Goal: Communication & Community: Share content

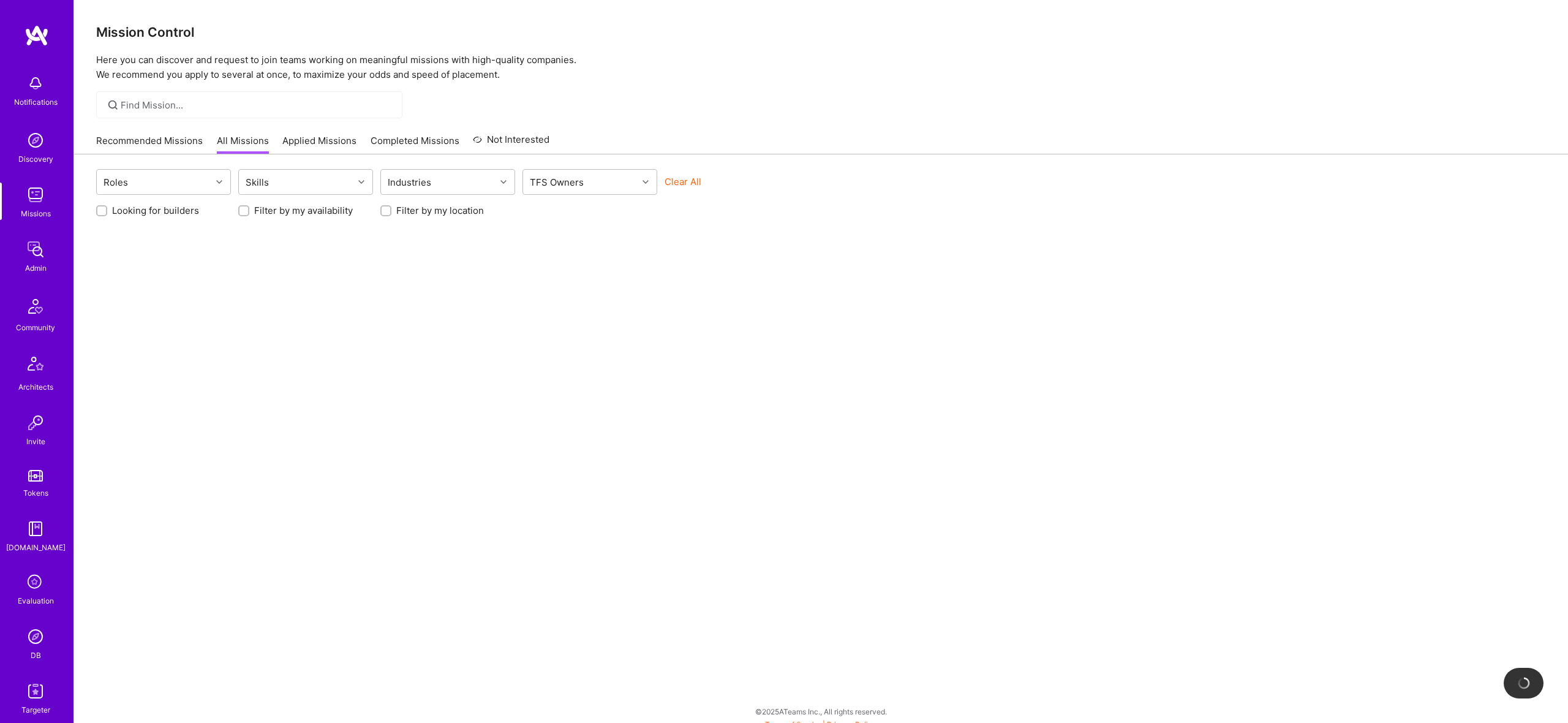
click at [25, 258] on img at bounding box center [35, 249] width 25 height 25
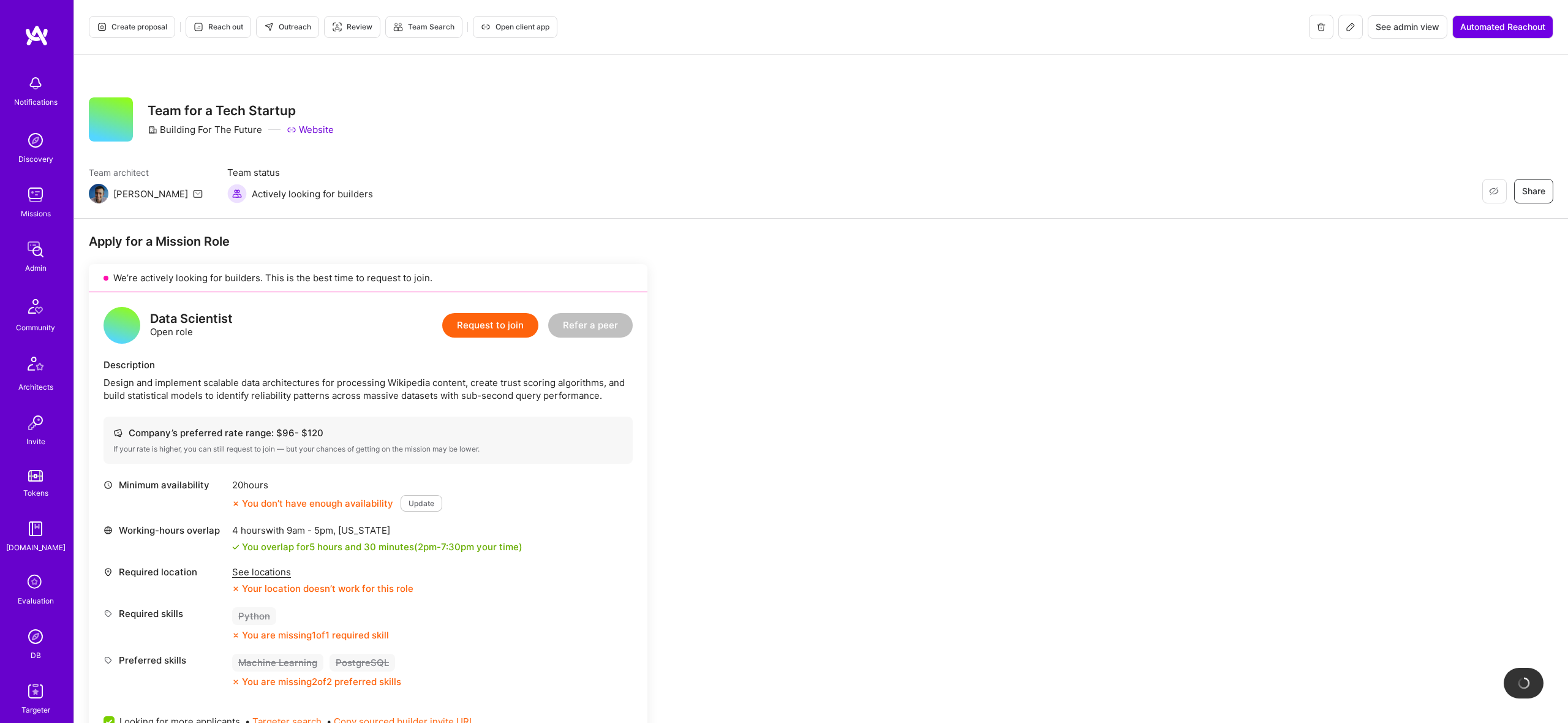
drag, startPoint x: 0, startPoint y: 0, endPoint x: 1342, endPoint y: 25, distance: 1342.2
click at [1342, 25] on button at bounding box center [1350, 27] width 25 height 25
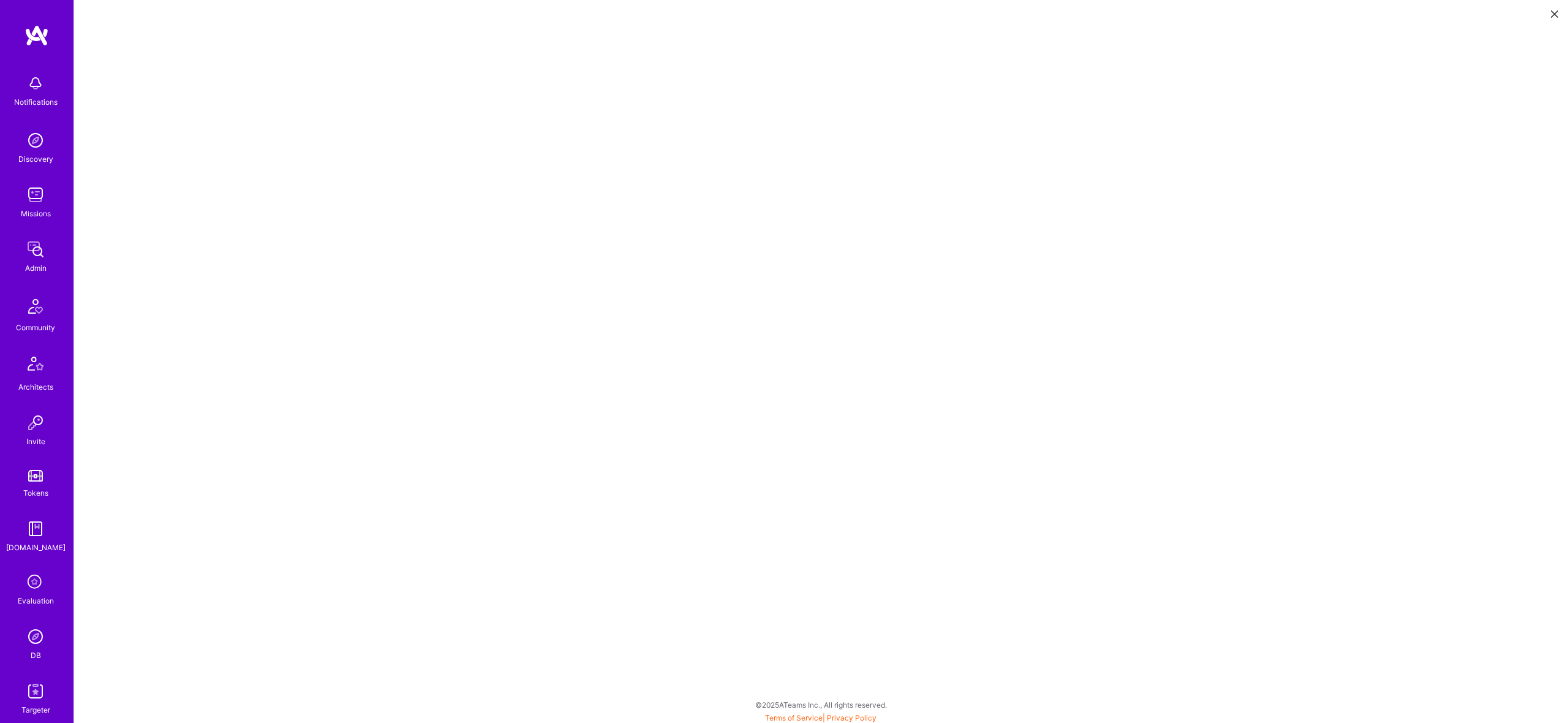
scroll to position [3, 0]
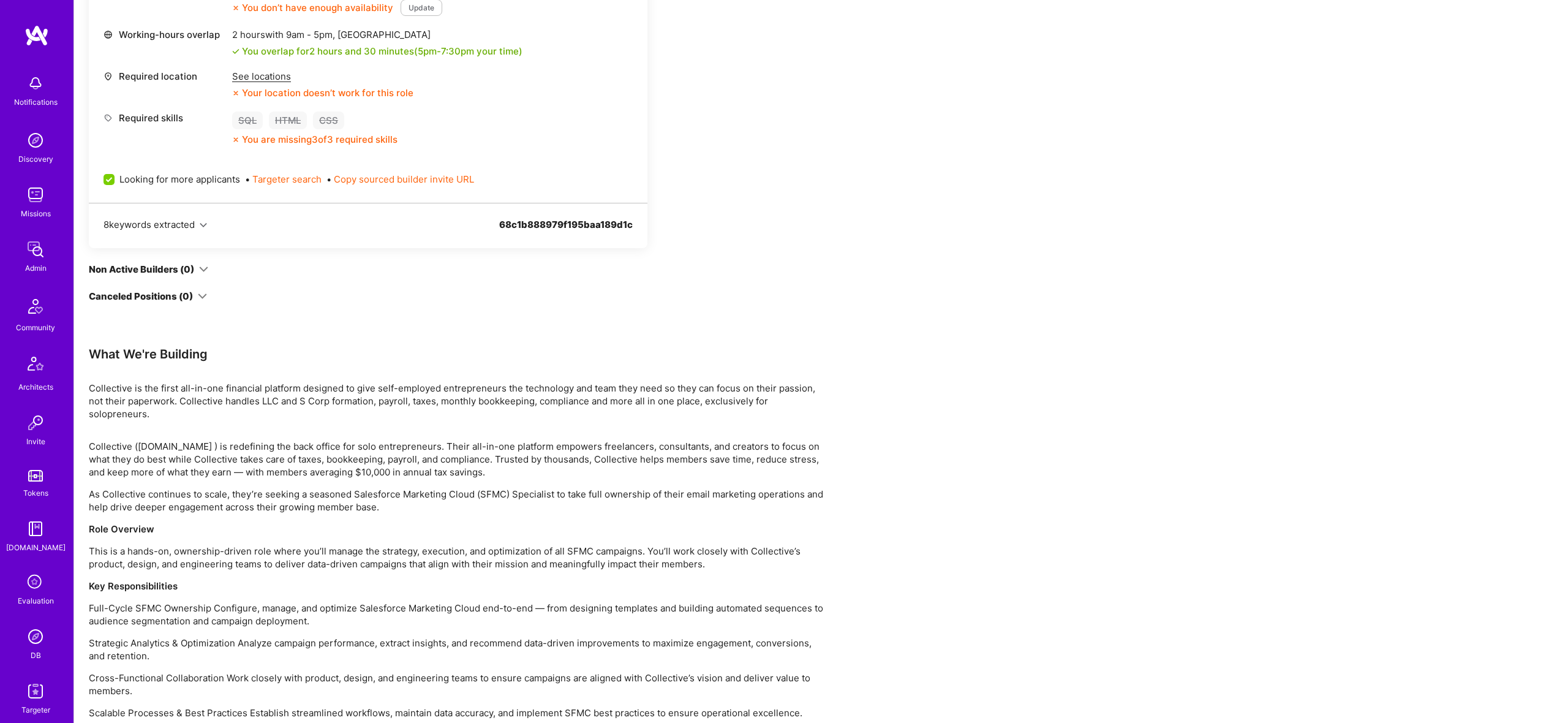
scroll to position [570, 0]
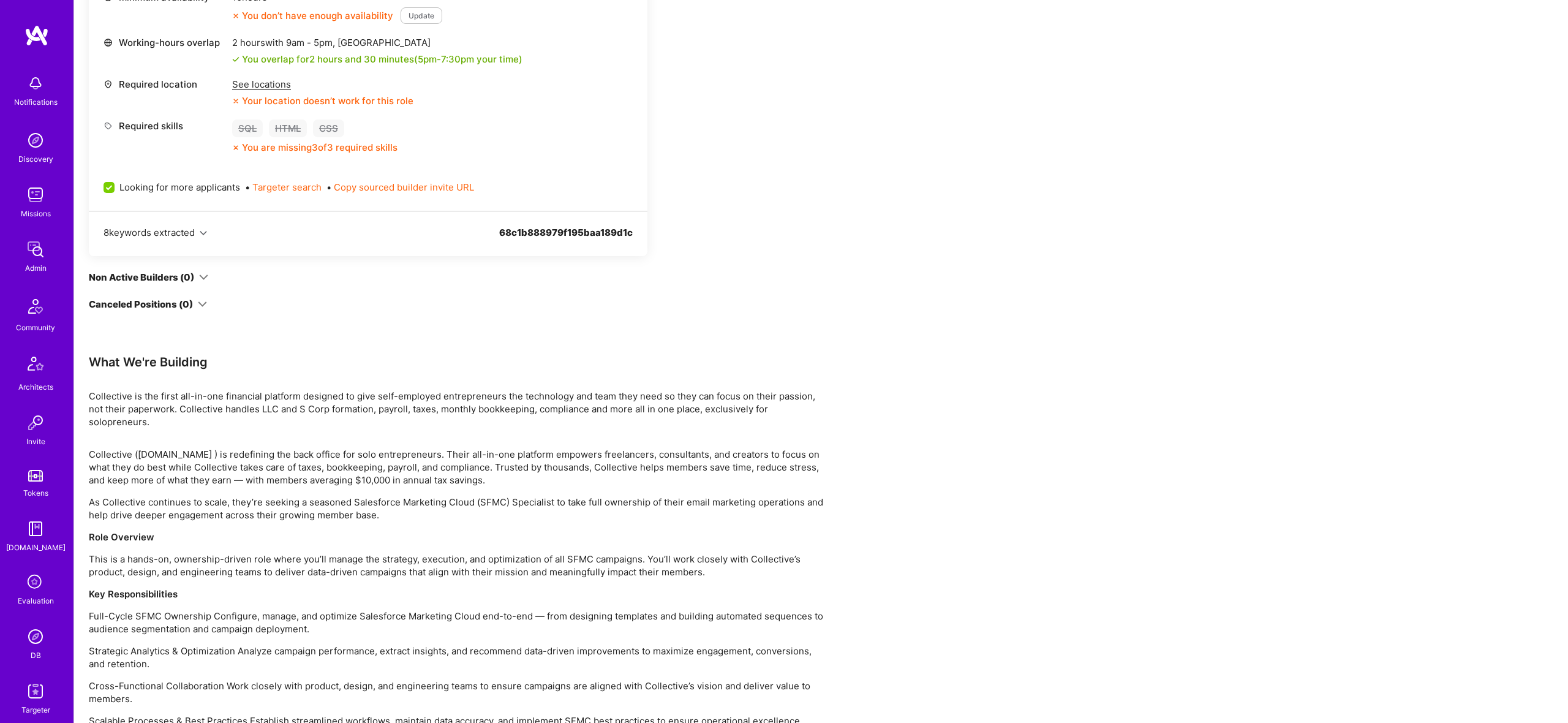
click at [305, 251] on div "8 keywords extracted 68c1b888979f195baa189d1c" at bounding box center [368, 234] width 558 height 46
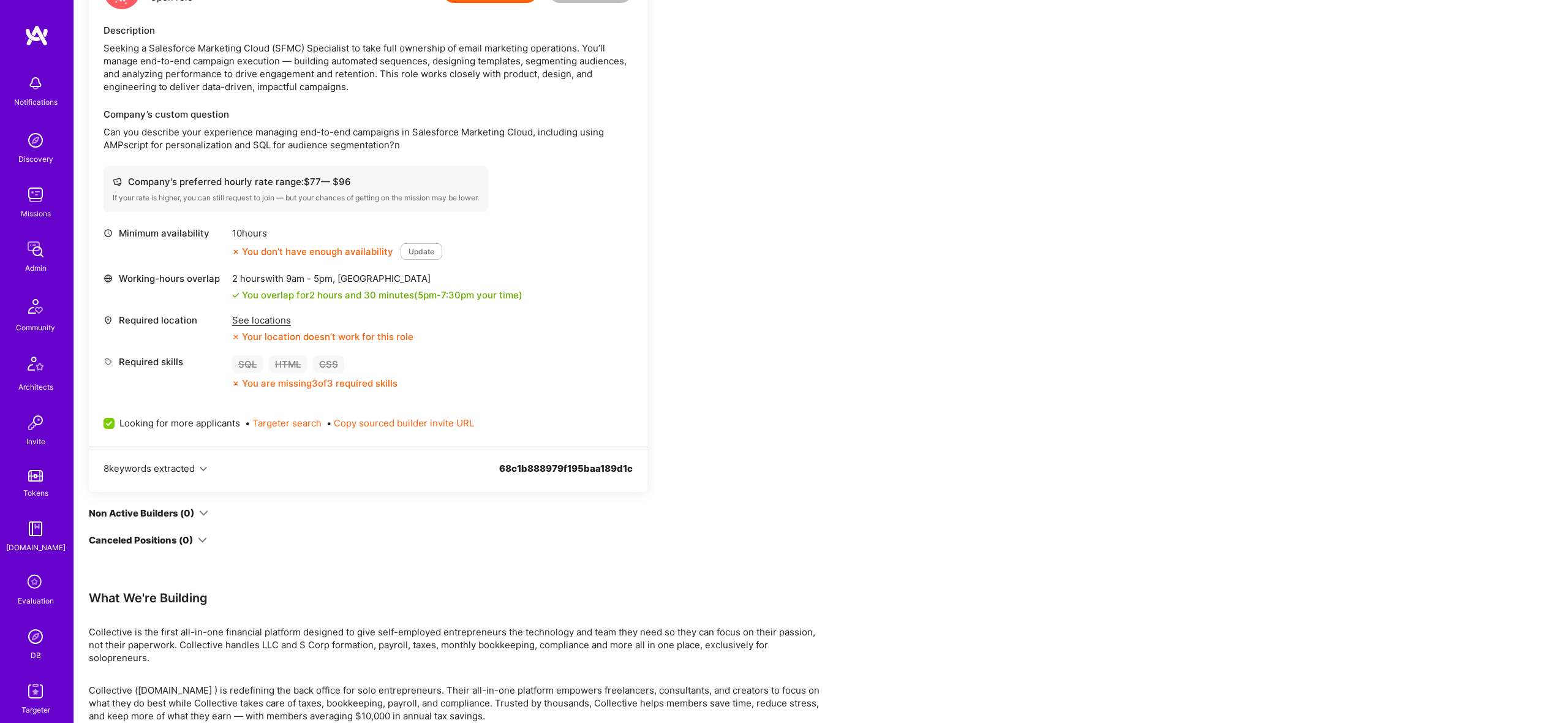
scroll to position [364, 0]
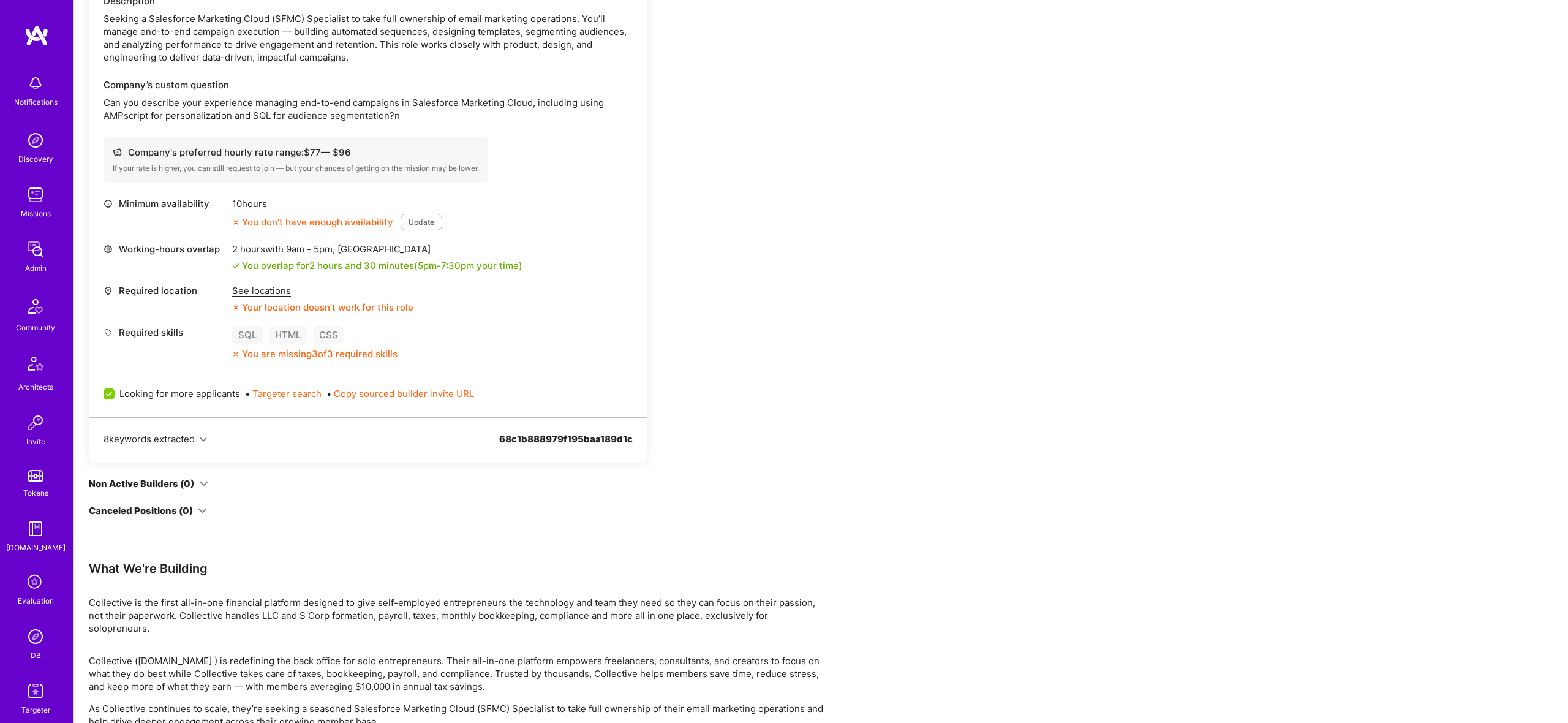
click at [195, 487] on div "Non Active Builders (0)" at bounding box center [149, 483] width 120 height 13
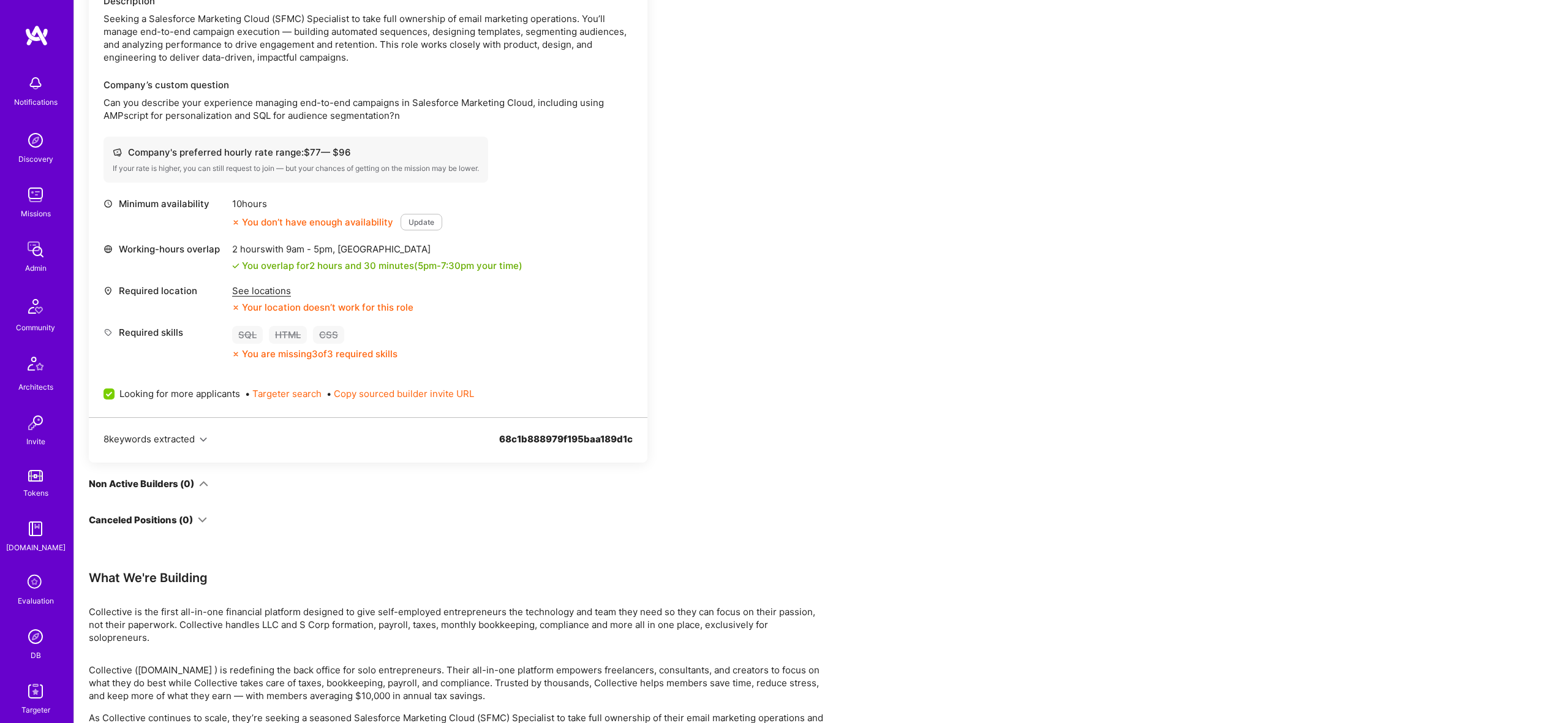
click at [198, 486] on div "Non Active Builders (0)" at bounding box center [149, 483] width 120 height 13
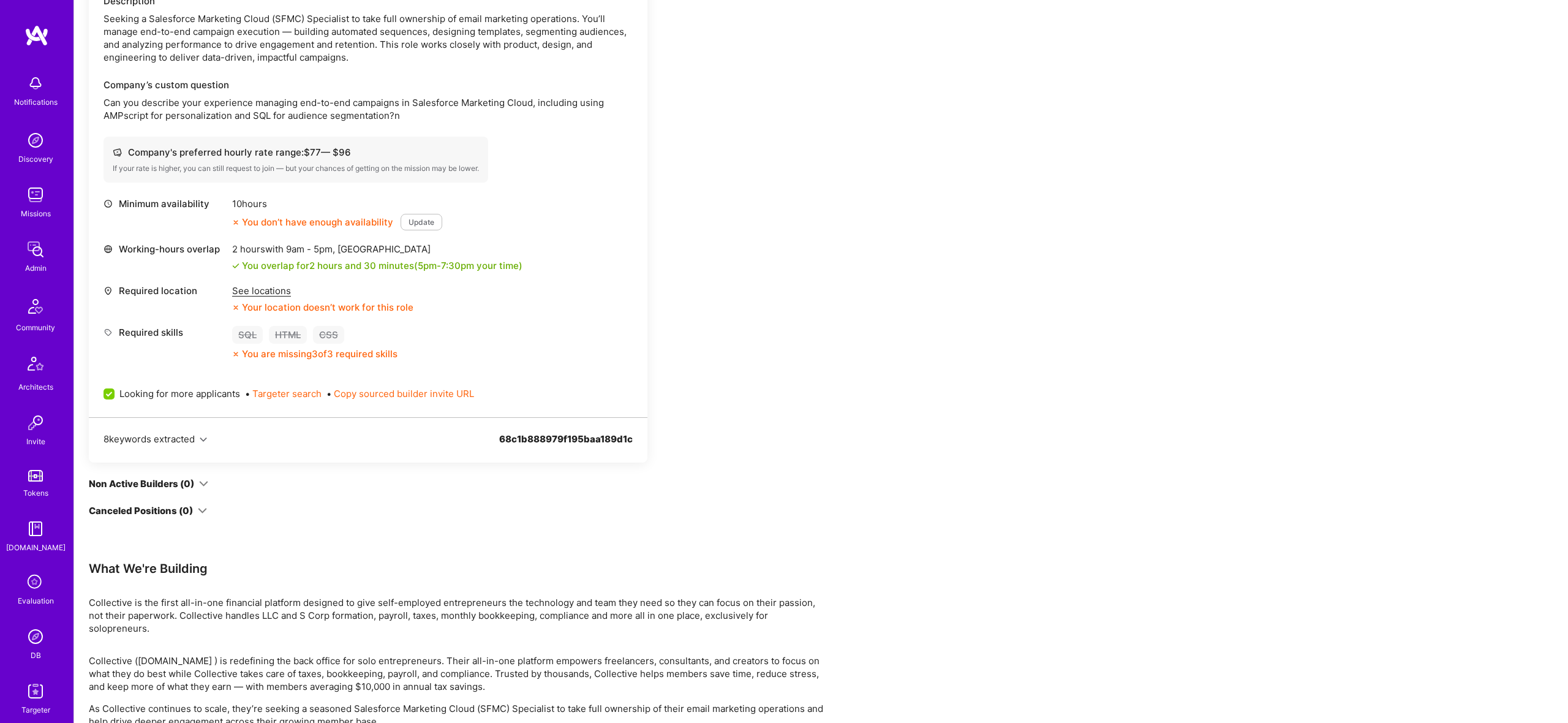
scroll to position [0, 0]
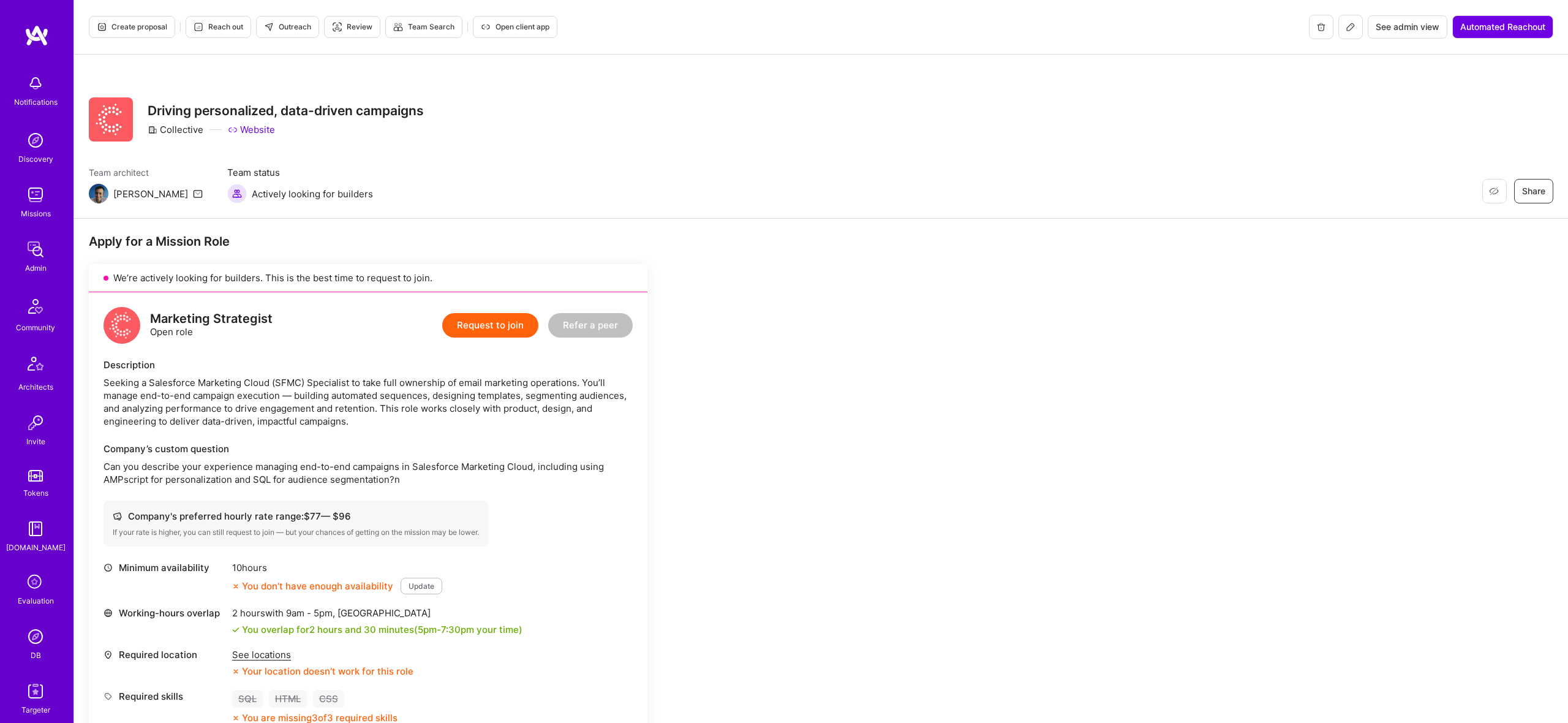
click at [191, 128] on div "Collective" at bounding box center [175, 129] width 55 height 13
copy div "Collective"
click at [305, 28] on span "Outreach" at bounding box center [287, 27] width 47 height 11
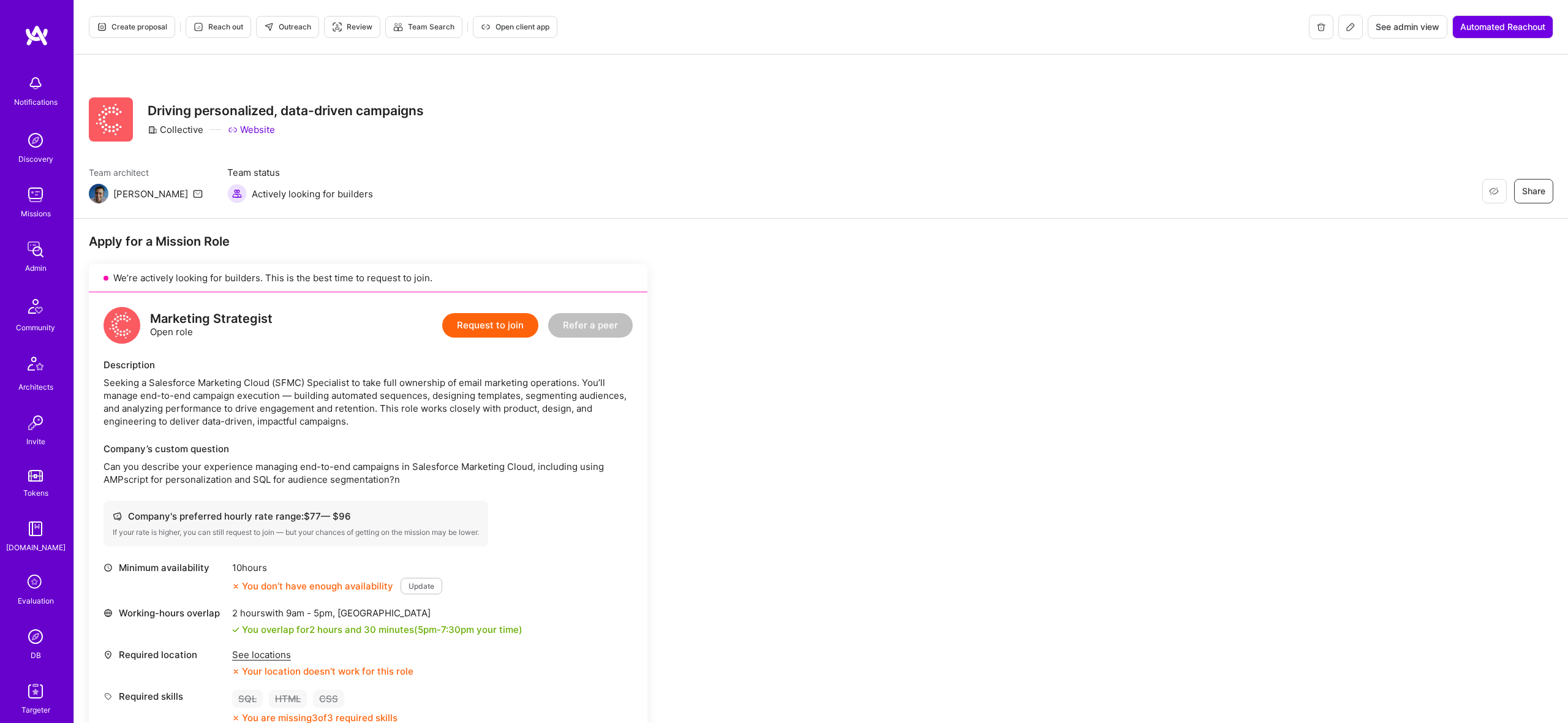
click at [1346, 25] on icon at bounding box center [1350, 26] width 10 height 10
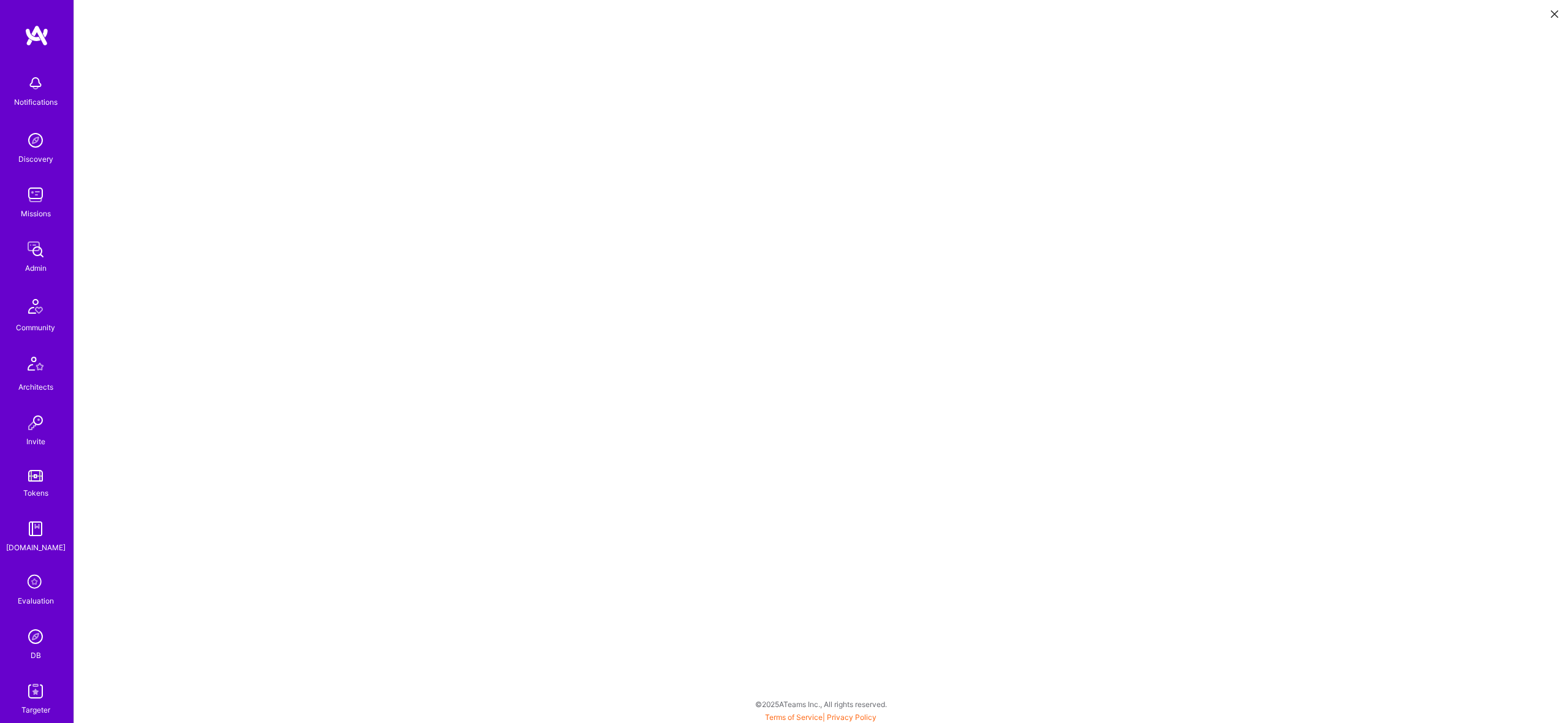
scroll to position [1, 0]
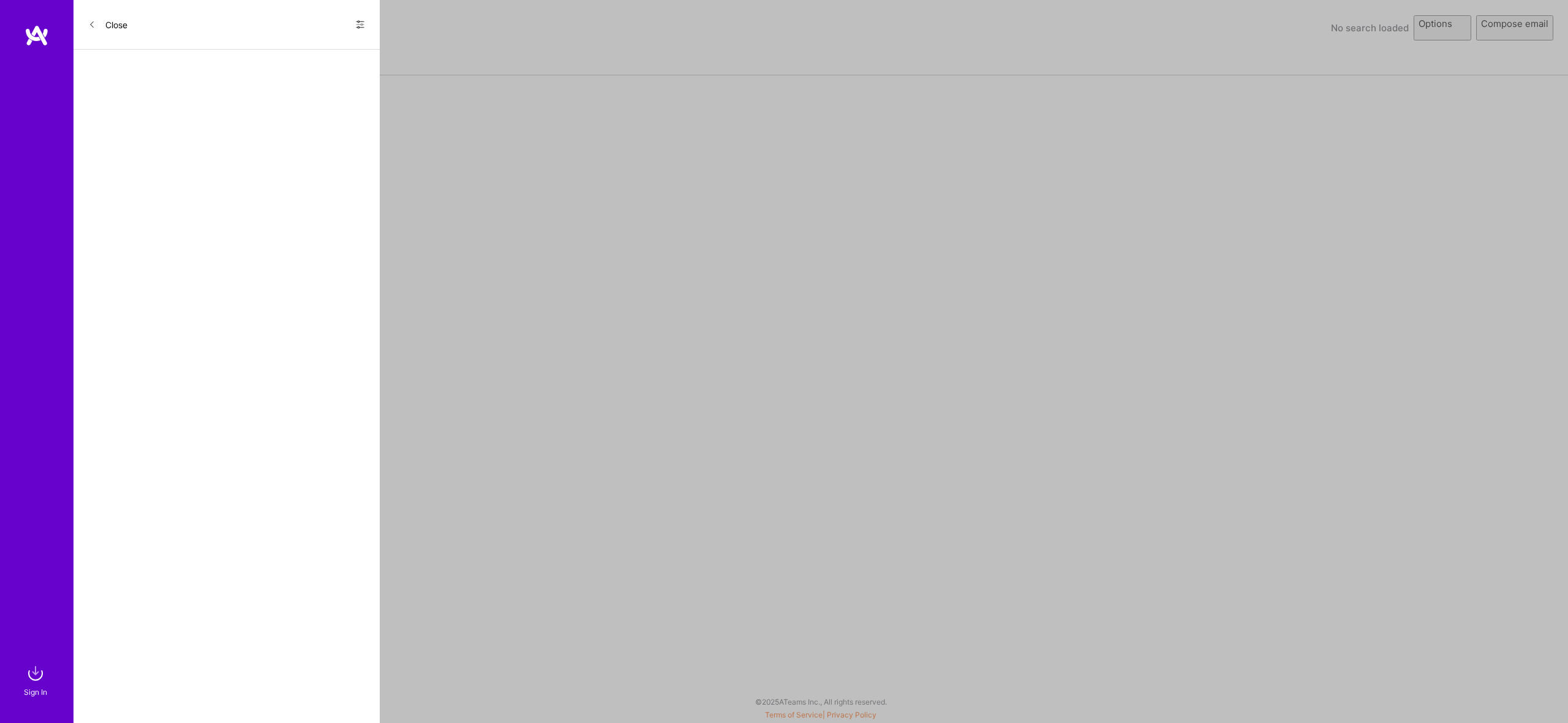
select select "rich-reachout"
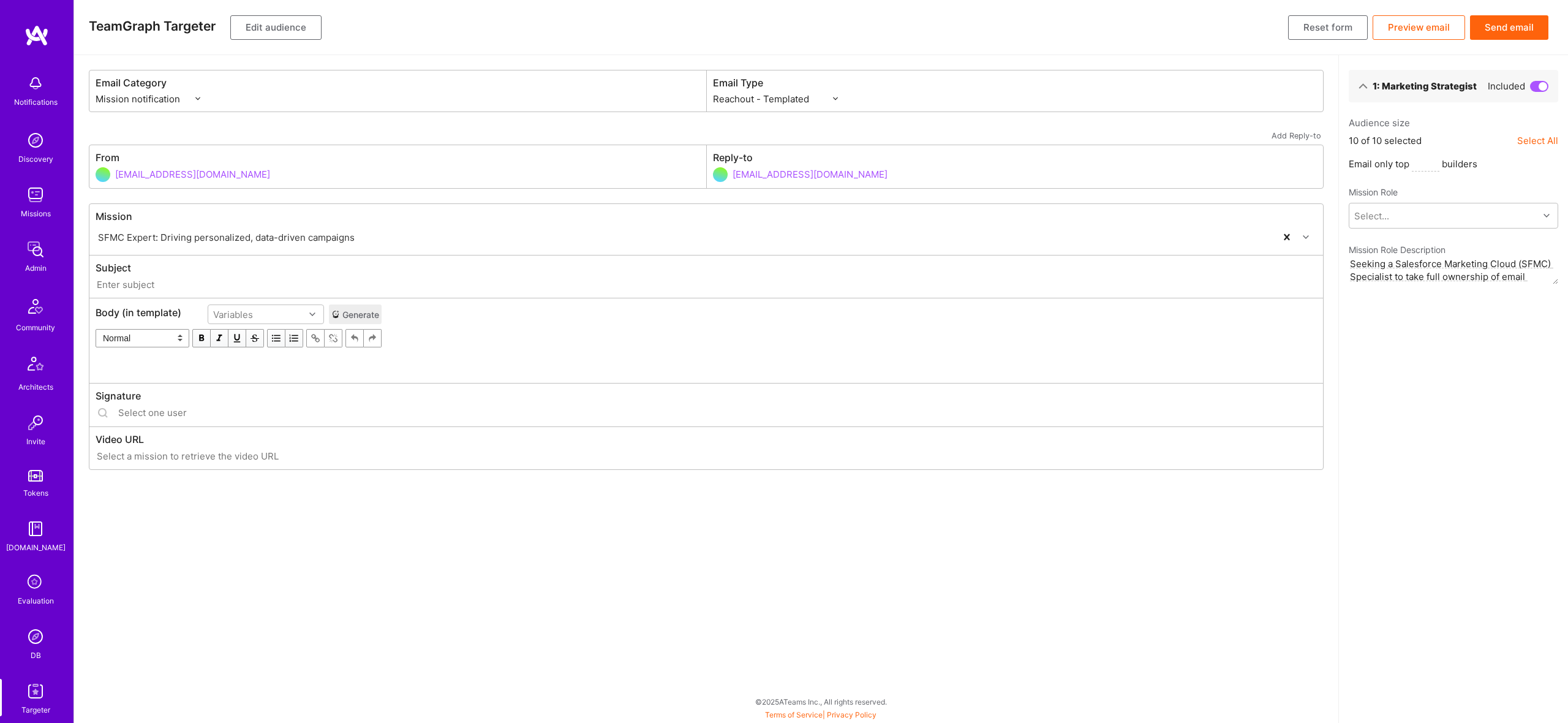
type input "A.Team // SFMC Expert: Driving personalized, data-driven campaigns"
type input "luisteofilo@a.team"
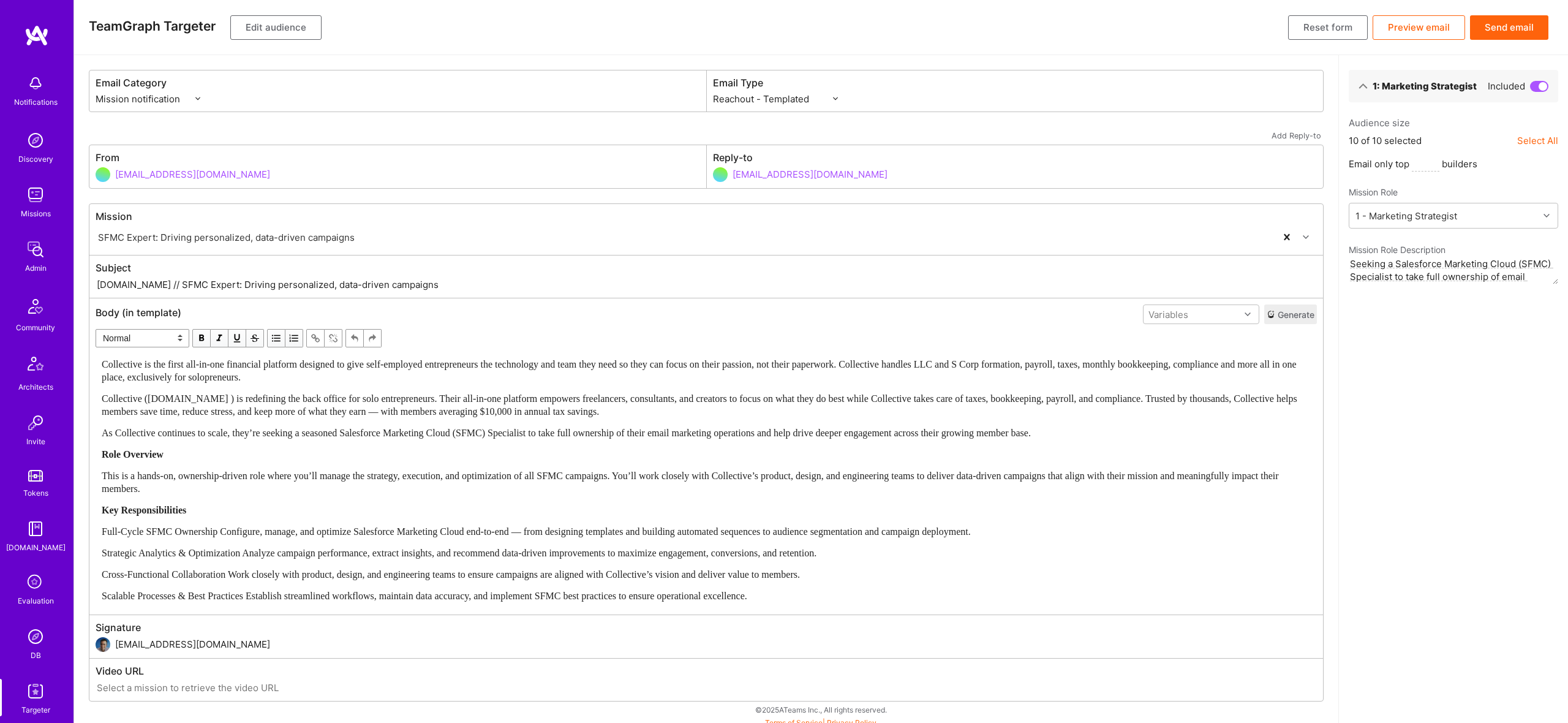
click at [386, 414] on span "Collective (collective.com ) is redefining the back office for solo entrepreneu…" at bounding box center [701, 404] width 1198 height 23
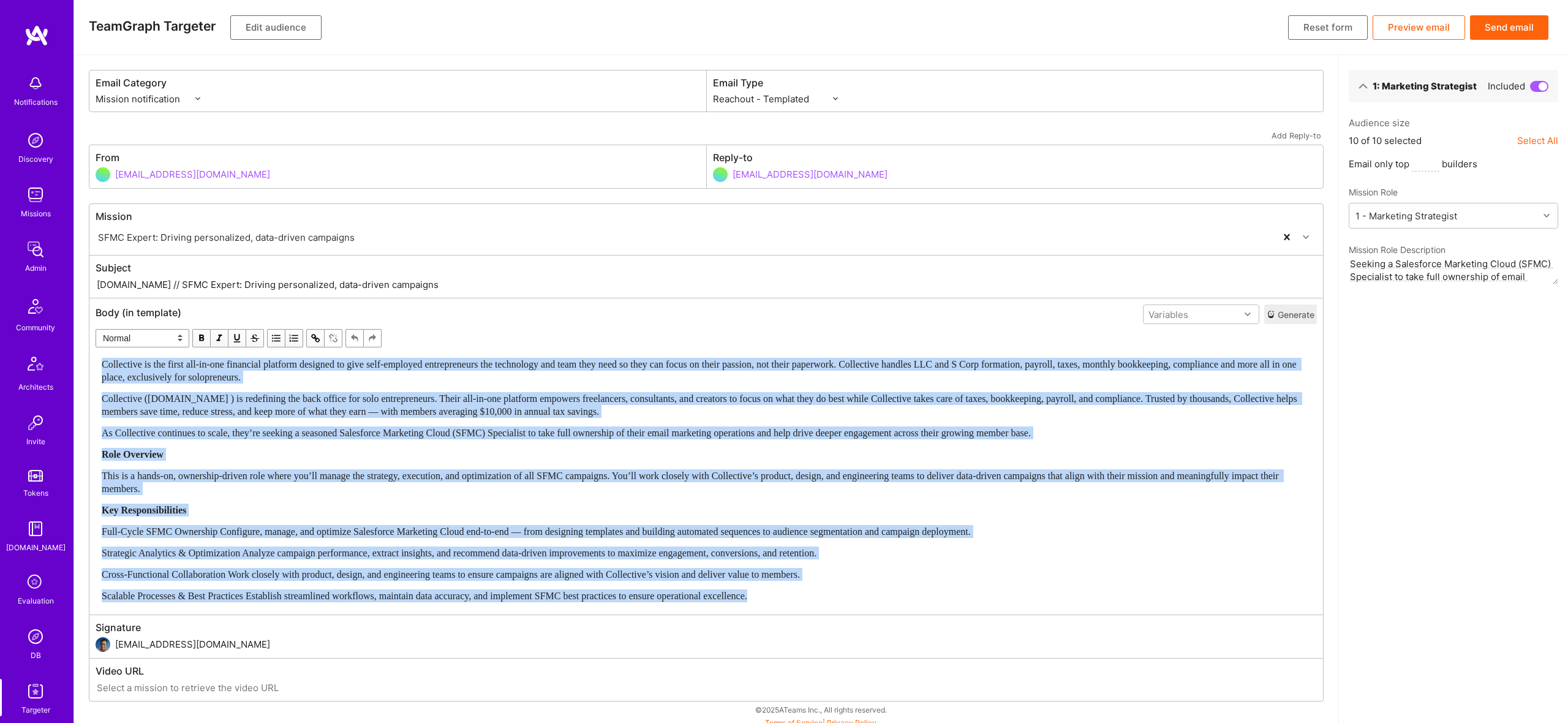
copy div "Collective is the first all-in-one financial platform designed to give self-emp…"
drag, startPoint x: 141, startPoint y: 283, endPoint x: 475, endPoint y: 64, distance: 399.4
click at [147, 281] on input "A.Team // SFMC Expert: Driving personalized, data-driven campaigns" at bounding box center [707, 284] width 1221 height 14
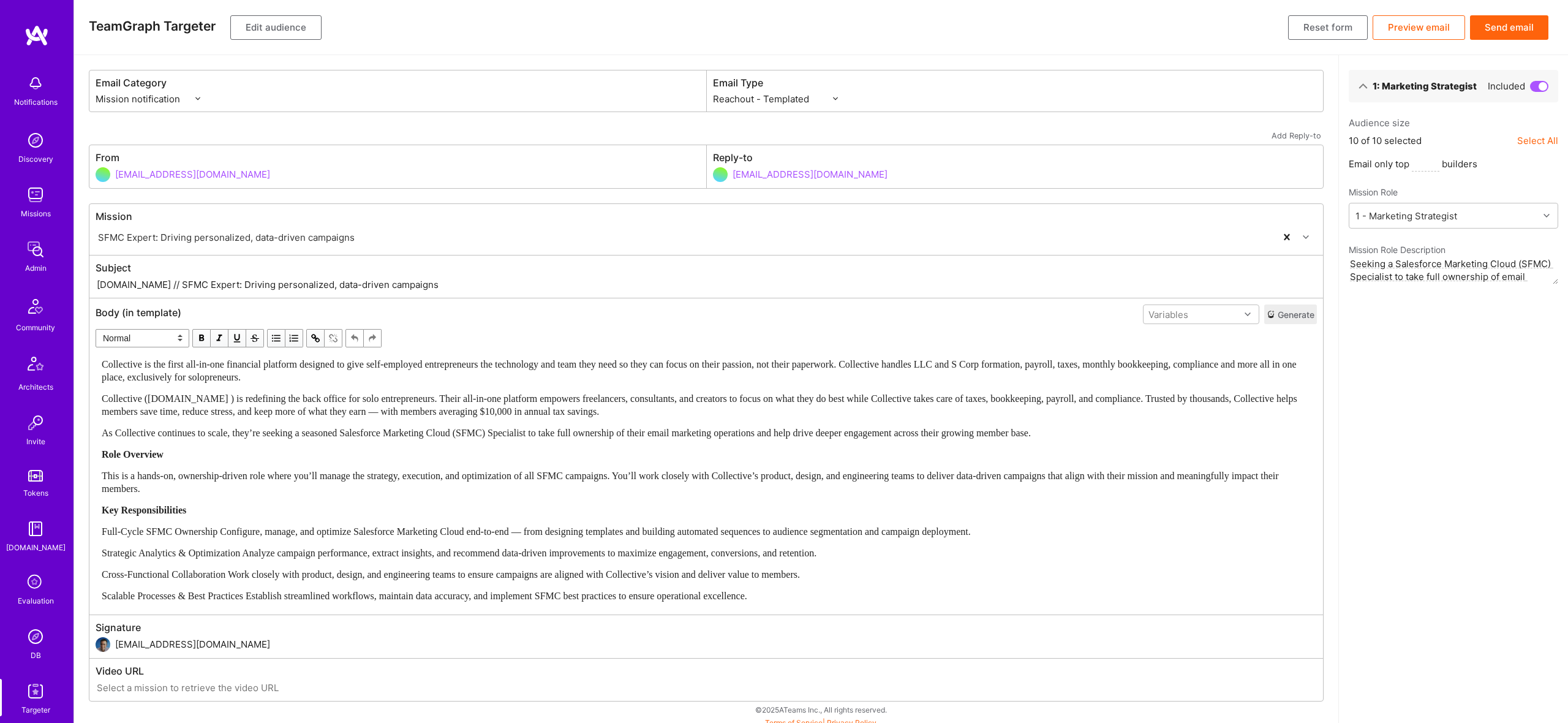
click at [168, 281] on input "A.Team // SFMC Expert: Driving personalized, data-driven campaigns" at bounding box center [707, 284] width 1221 height 14
drag, startPoint x: 141, startPoint y: 281, endPoint x: 472, endPoint y: 283, distance: 331.0
click at [472, 283] on input "A.Team // SFMC Expert: Driving personalized, data-driven campaigns" at bounding box center [707, 284] width 1221 height 14
paste input "text"
paste input "S"
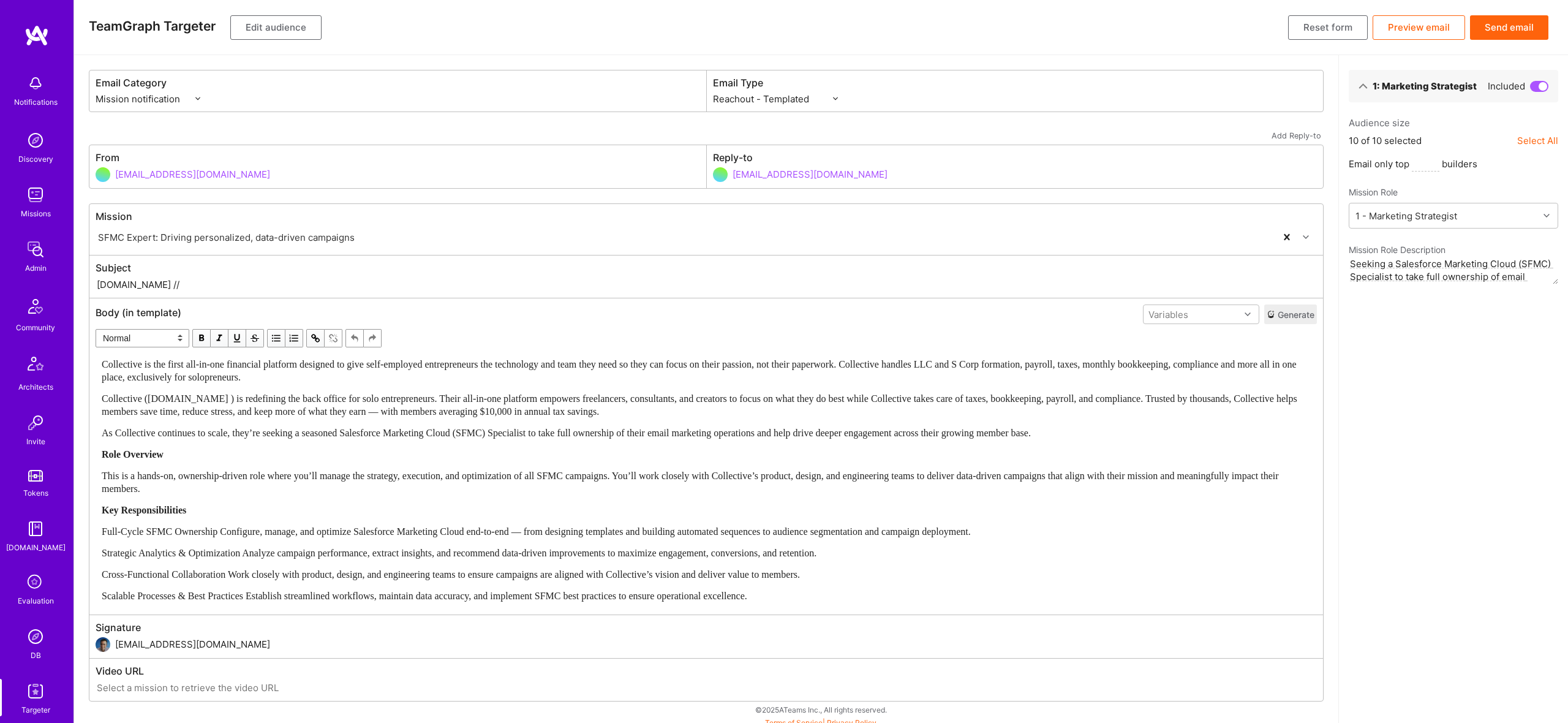
paste input "S"
paste input "New Salesforce Marketing Cloud Specialist Role on A.Team"
click at [356, 283] on input "A.Team // New Salesforce Marketing Cloud Specialist Role on A.Team" at bounding box center [707, 284] width 1221 height 14
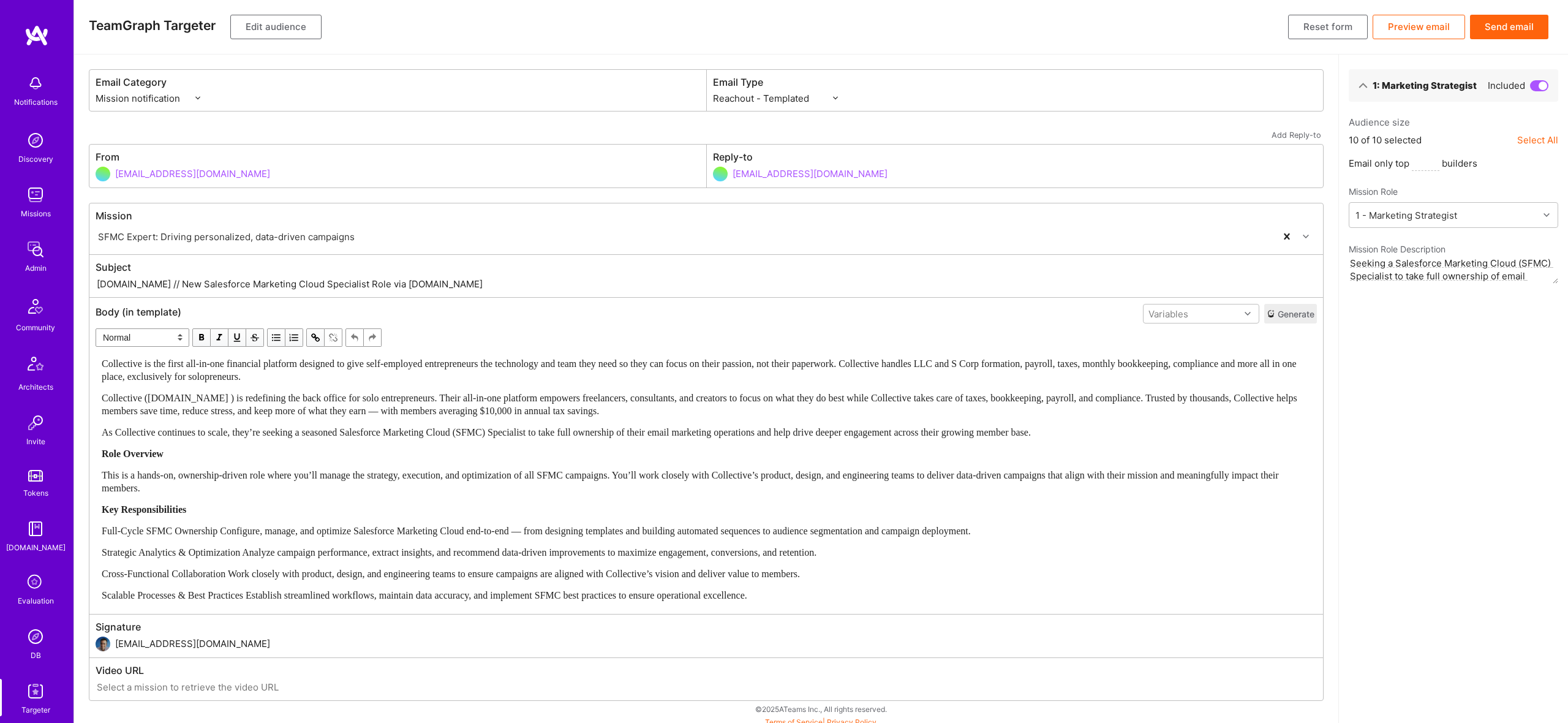
click at [515, 412] on span "Collective ([DOMAIN_NAME] ) is redefining the back office for solo entrepreneur…" at bounding box center [701, 404] width 1198 height 23
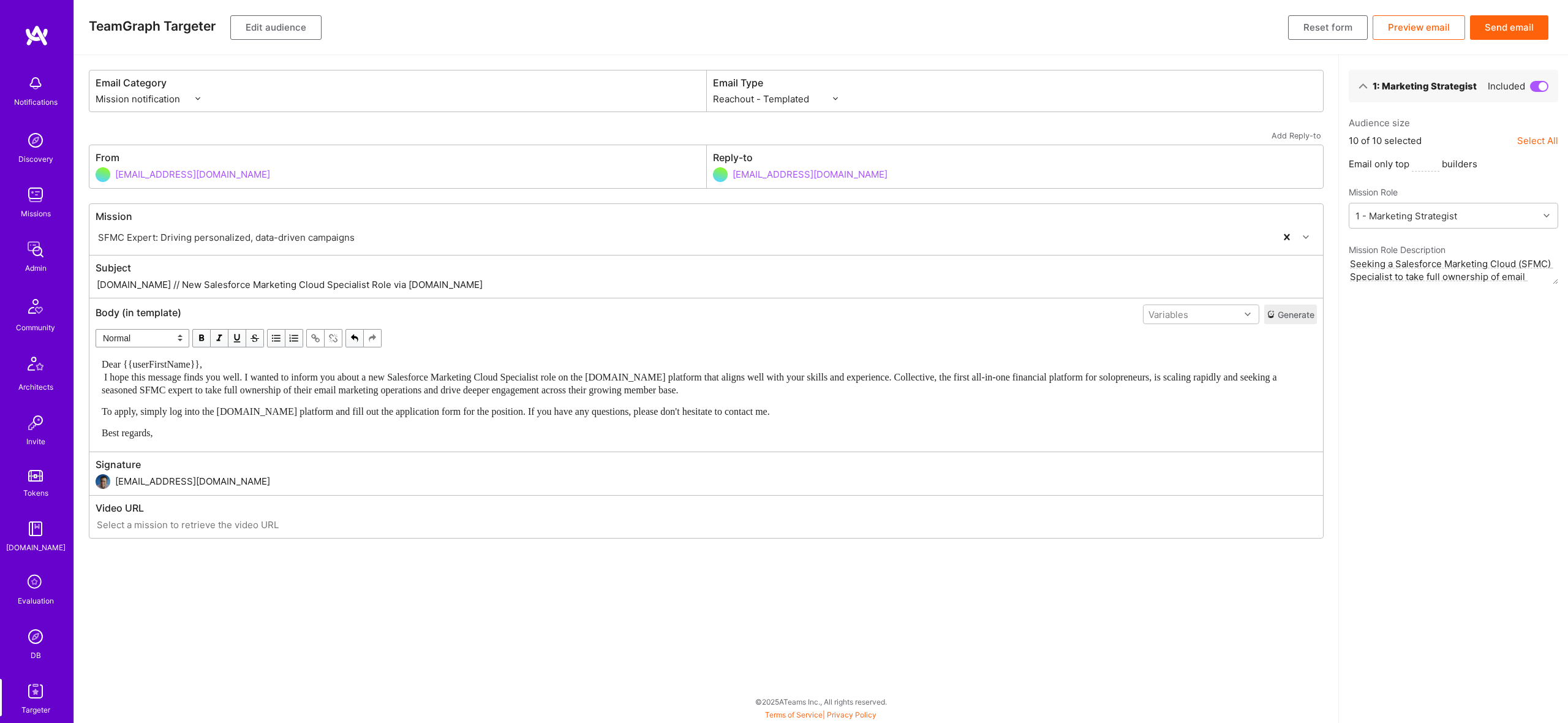
click at [275, 366] on div "Dear {{userFirstName}}, I hope this message finds you well. I wanted to inform …" at bounding box center [707, 377] width 1209 height 39
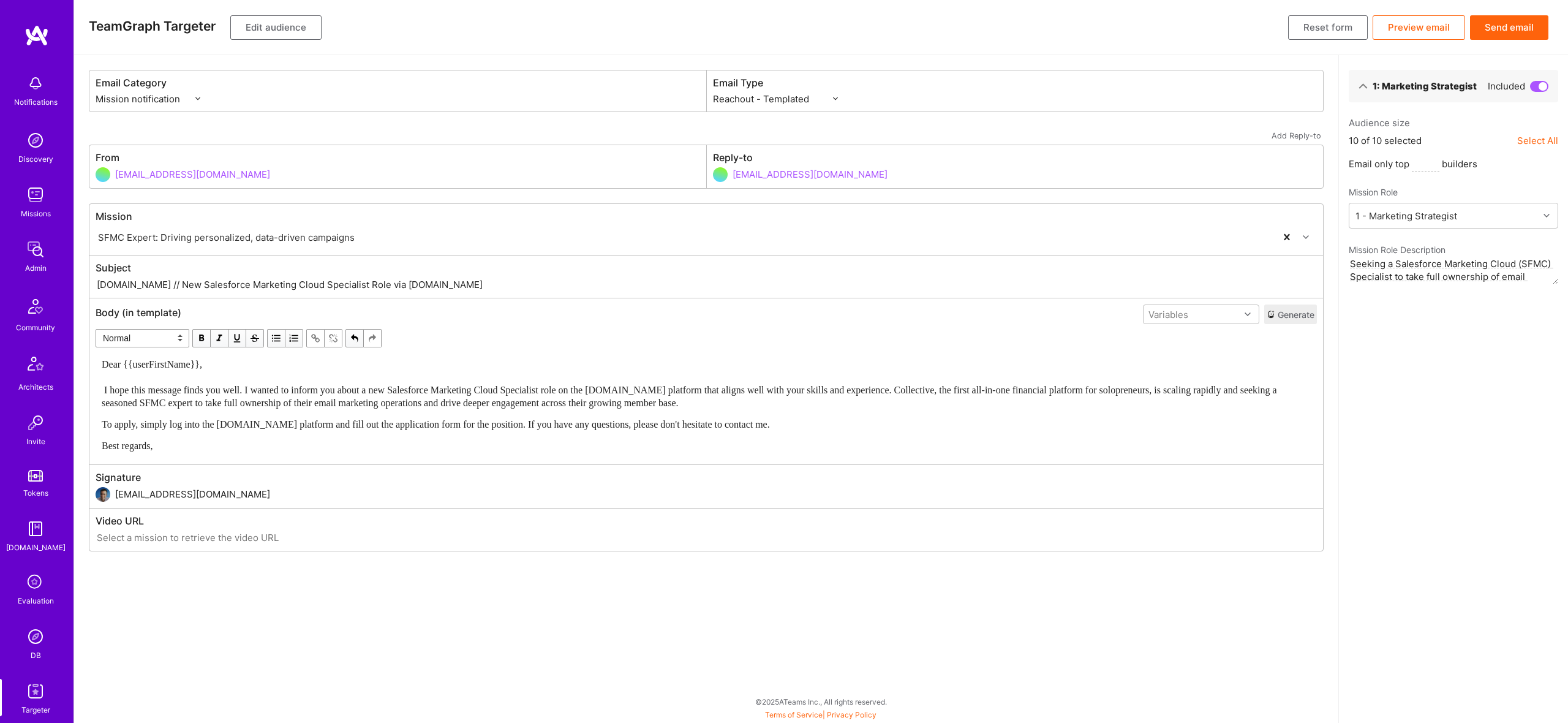
click at [161, 287] on input "A.Team // New Salesforce Marketing Cloud Specialist Role via A.Team" at bounding box center [707, 284] width 1221 height 14
click at [240, 284] on input "A.Team // New Email Marketing role with SFMC via A.Team" at bounding box center [707, 284] width 1221 height 14
type input "A.Team // New Email Marketing role with SFMC via A.Team"
click at [295, 26] on button "Edit audience" at bounding box center [276, 27] width 91 height 25
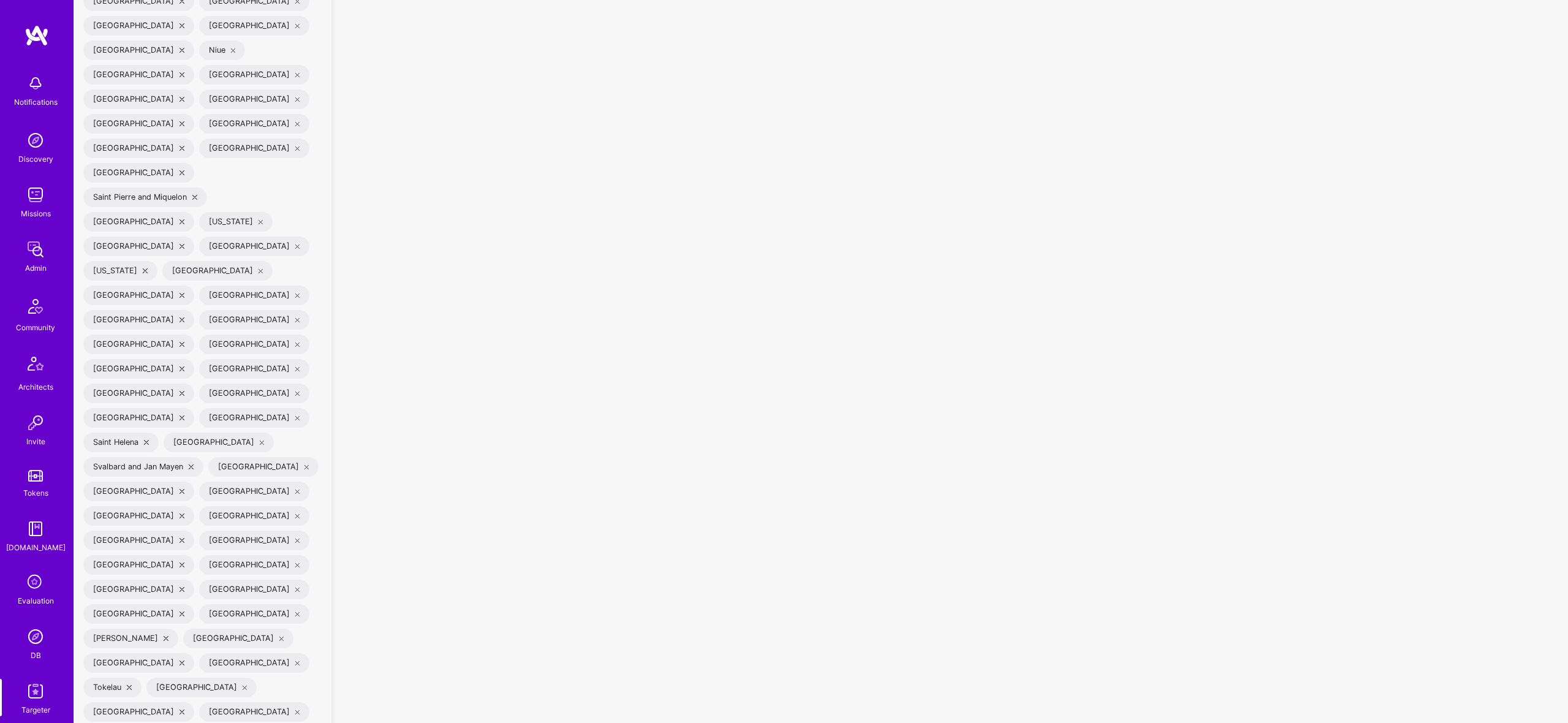
scroll to position [4541, 0]
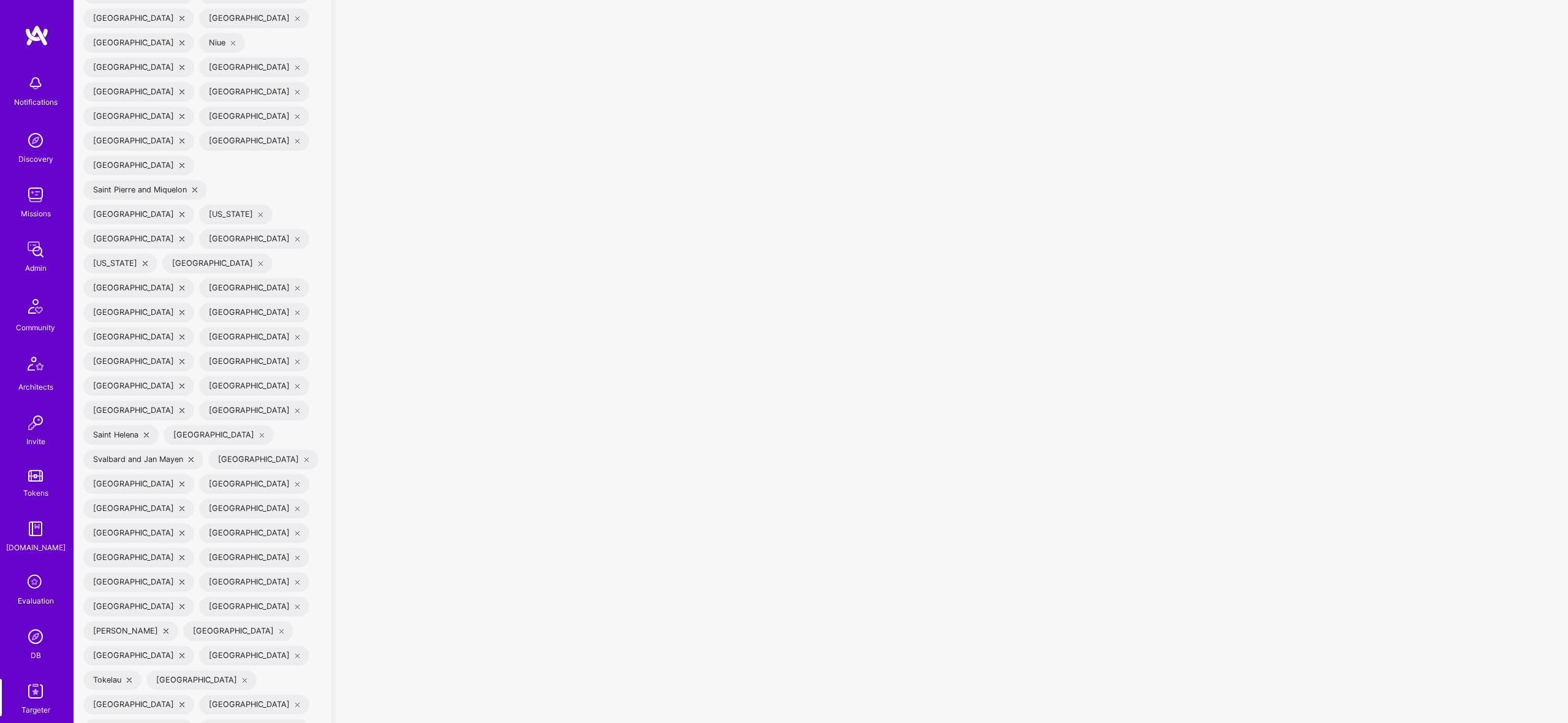
checkbox input "true"
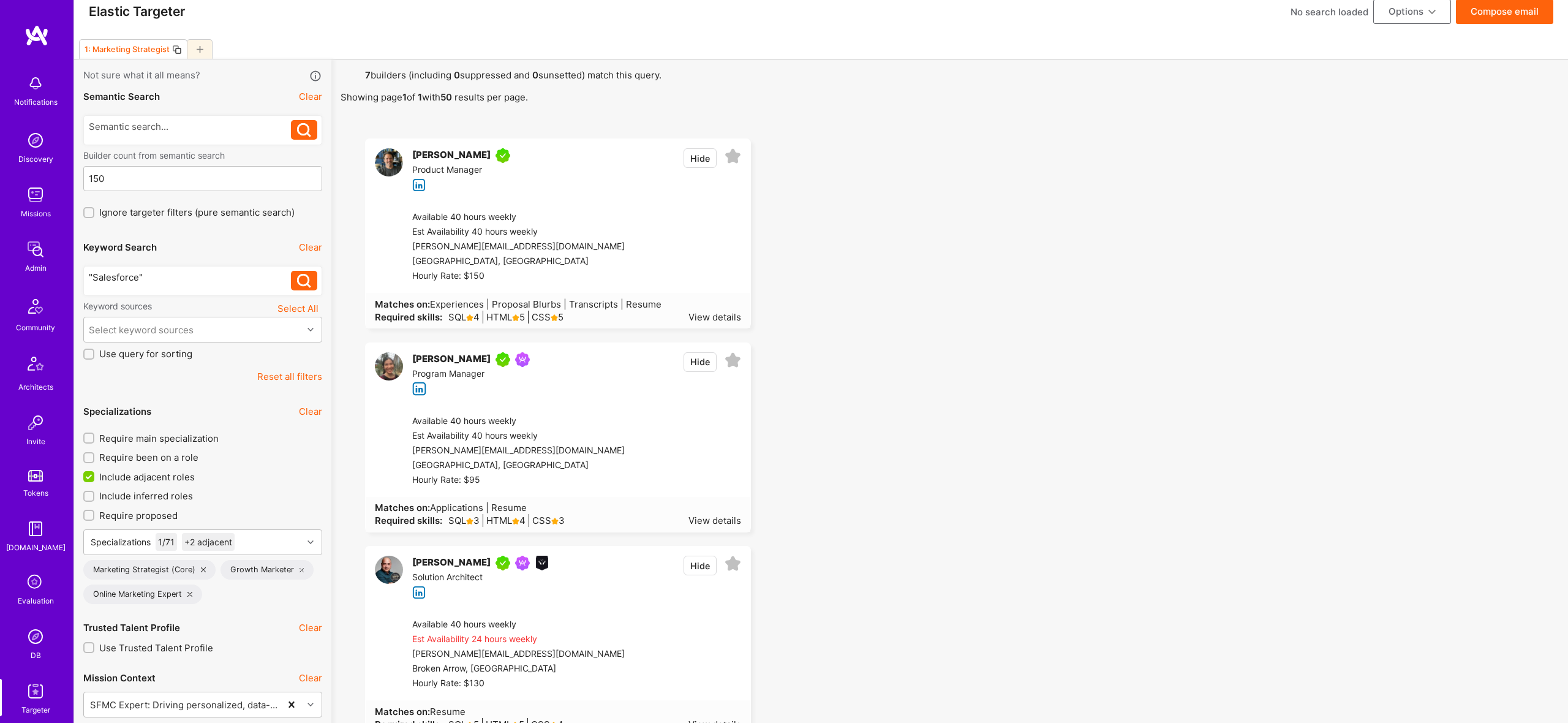
scroll to position [19, 0]
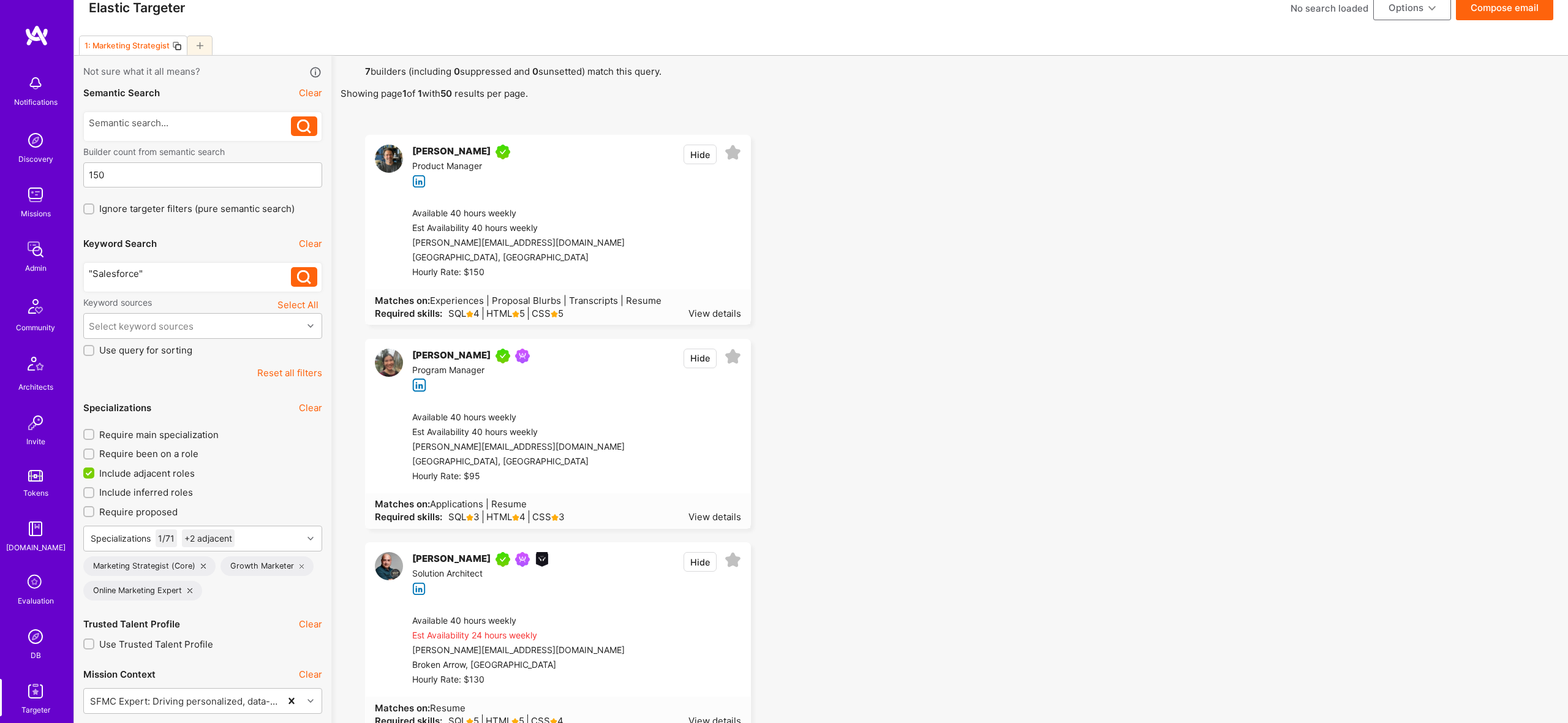
click at [167, 276] on div ""Salesforce"" at bounding box center [190, 273] width 203 height 13
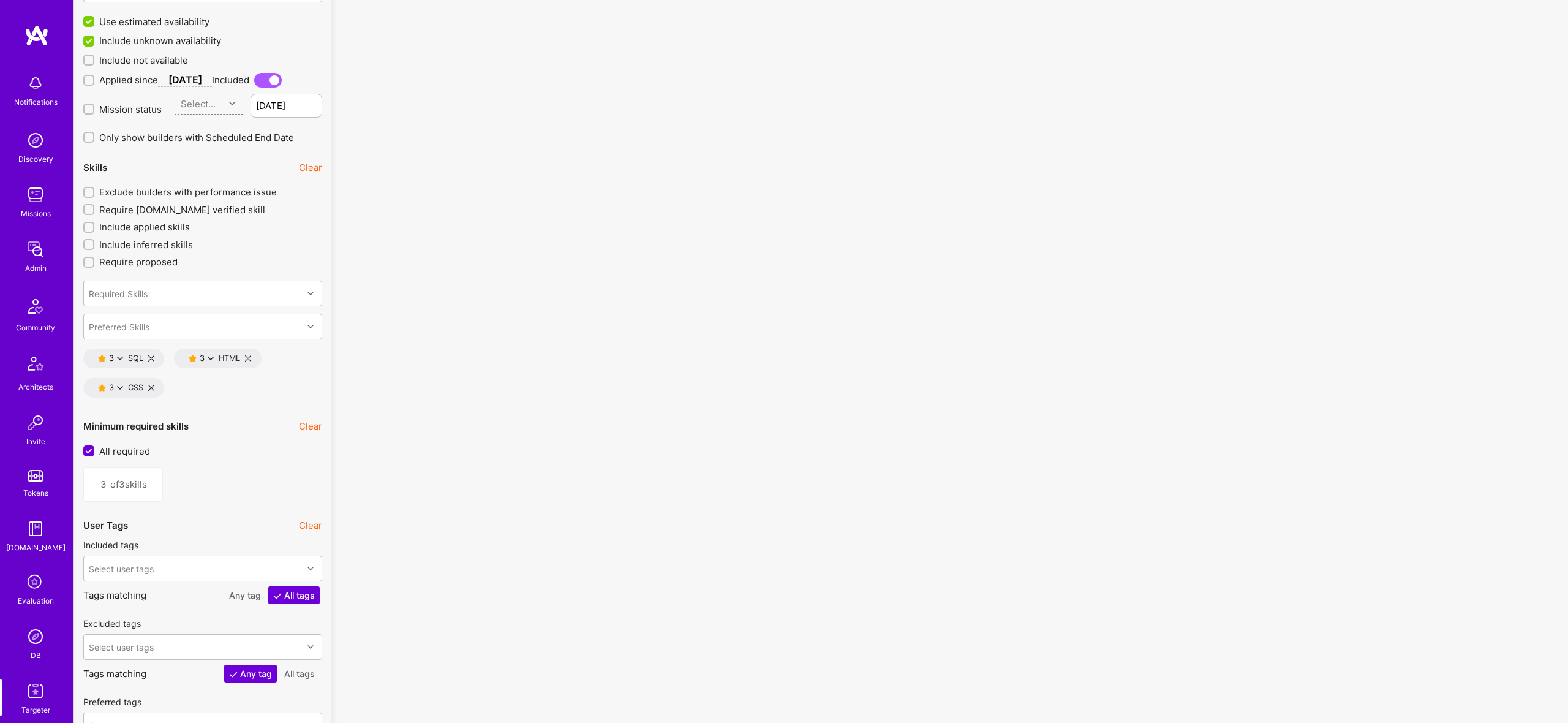
scroll to position [1572, 0]
click at [149, 353] on icon at bounding box center [151, 356] width 6 height 6
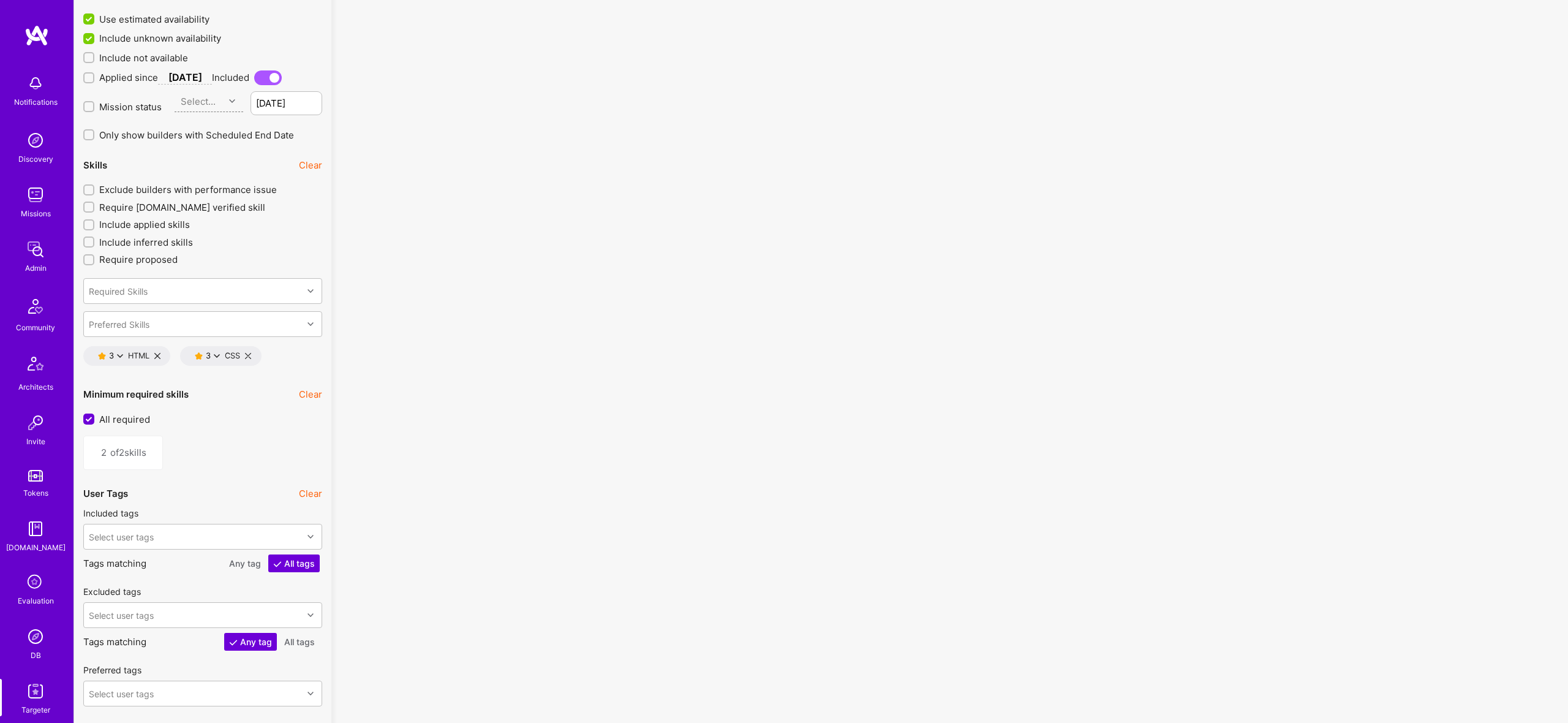
click at [157, 355] on icon at bounding box center [157, 356] width 6 height 6
click at [152, 356] on icon at bounding box center [151, 356] width 6 height 6
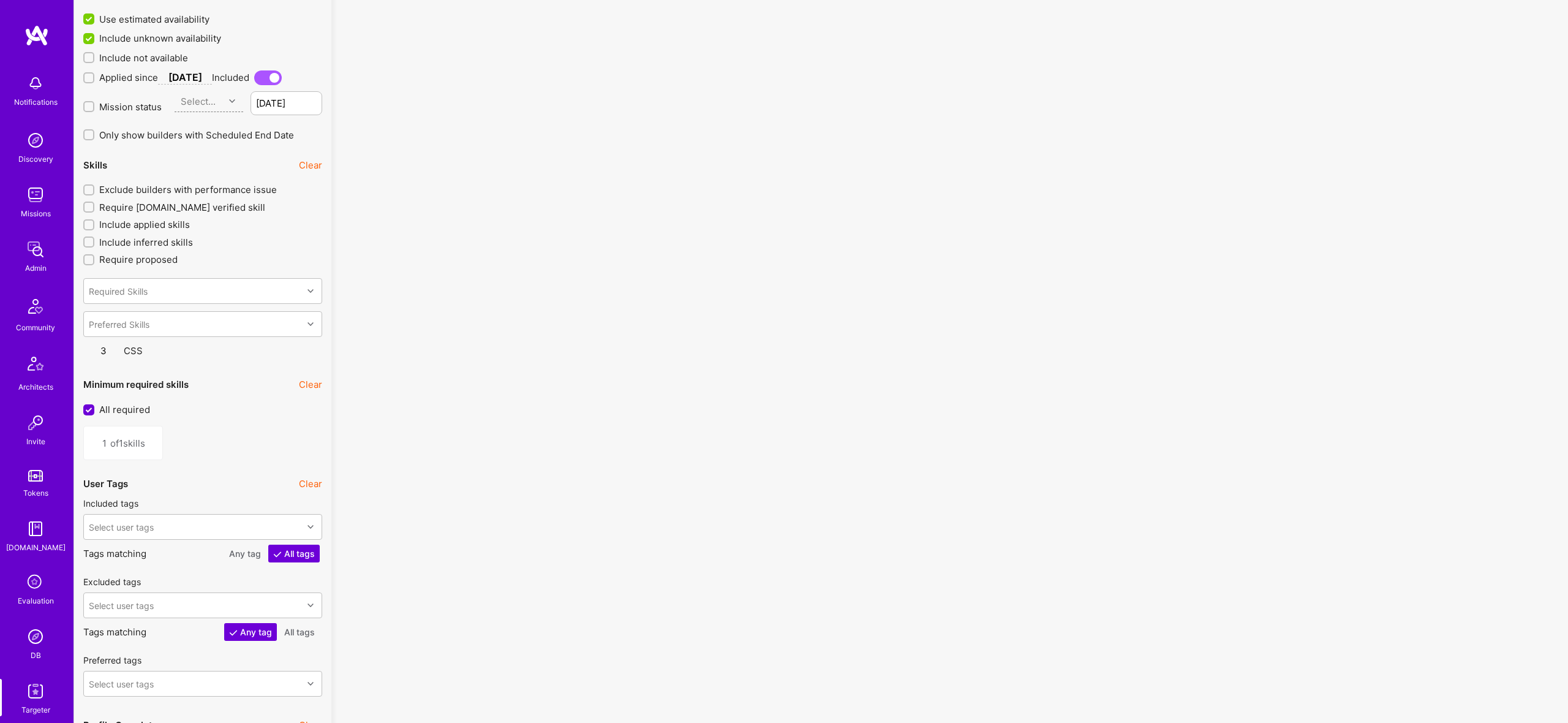
type input "0"
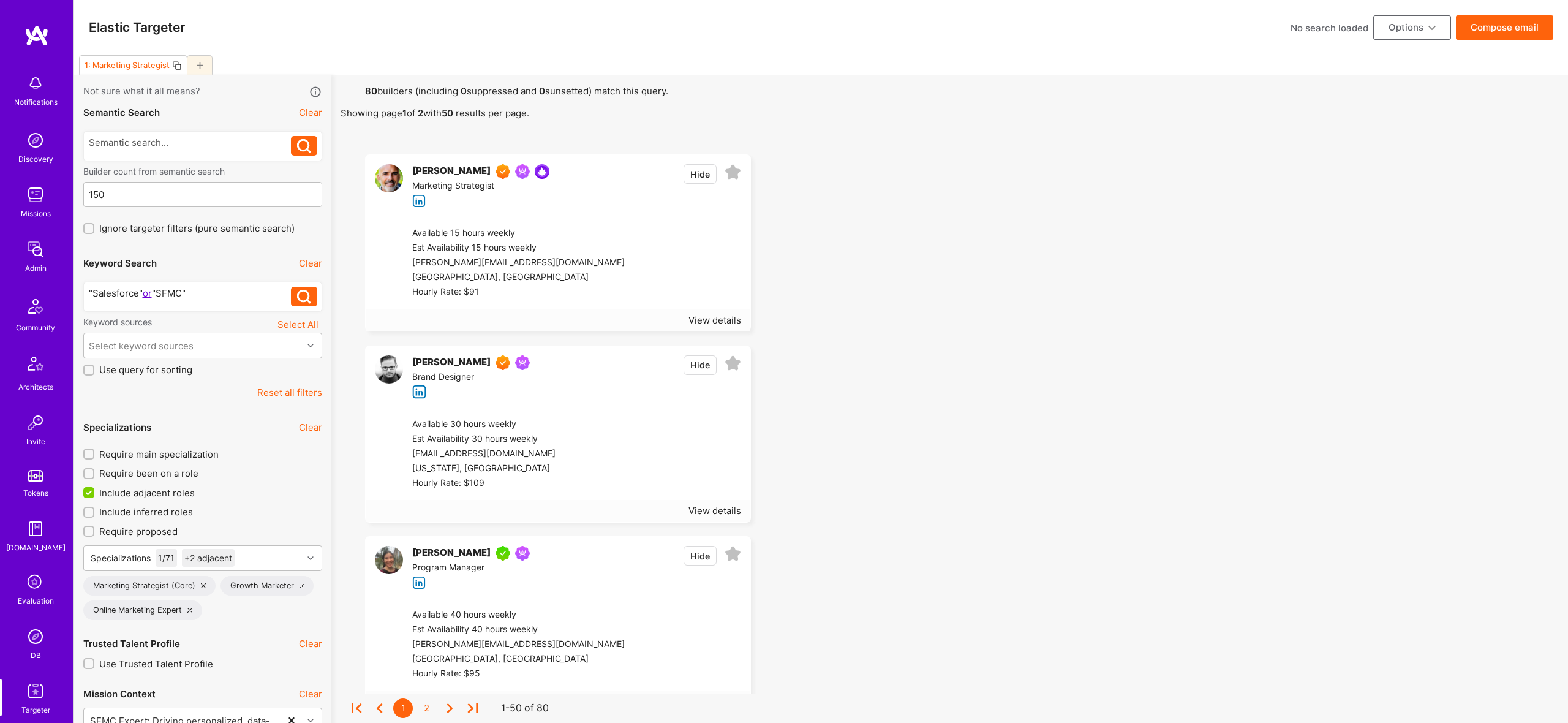
drag, startPoint x: 195, startPoint y: 294, endPoint x: 207, endPoint y: 297, distance: 12.4
click at [195, 294] on div ""Salesforce" or "SFMC"" at bounding box center [190, 293] width 203 height 13
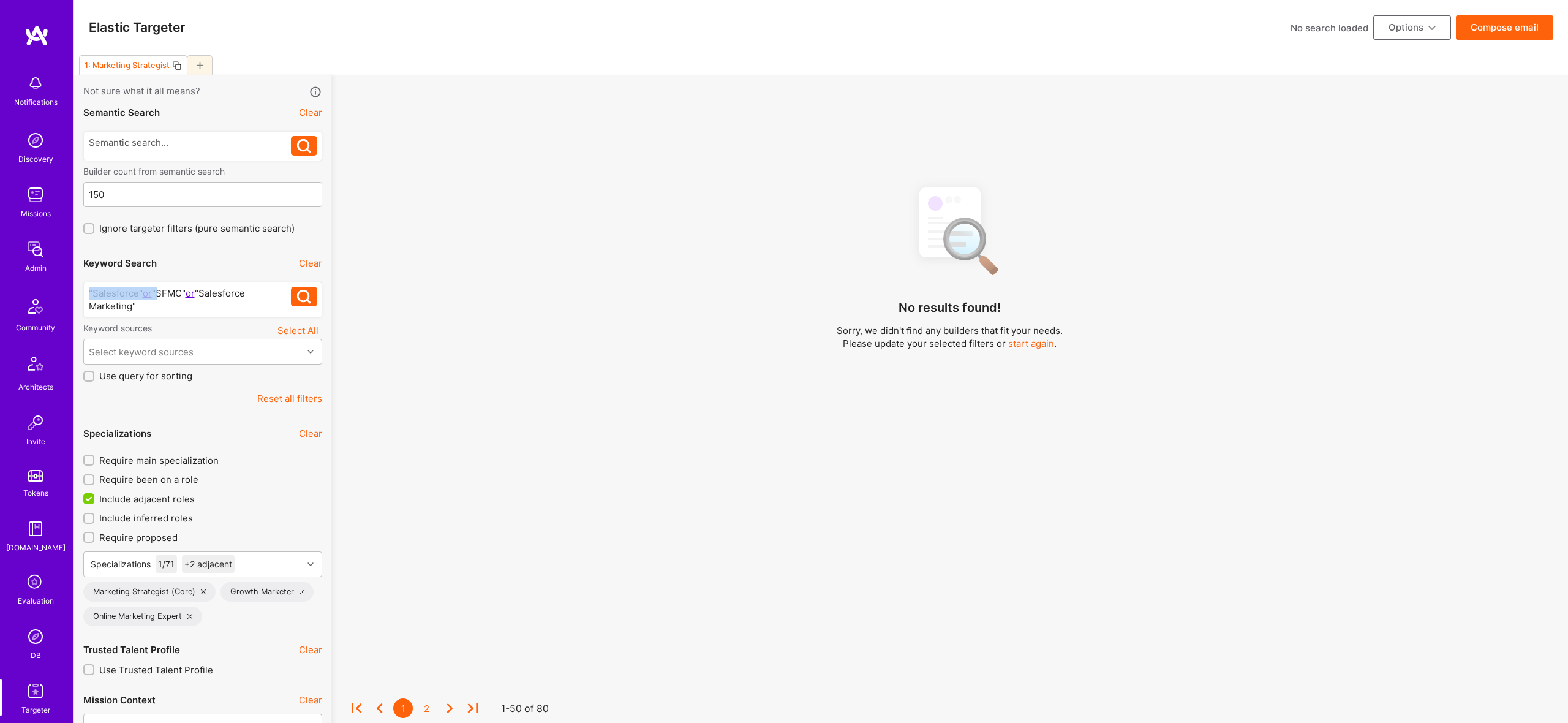
drag, startPoint x: 156, startPoint y: 295, endPoint x: -55, endPoint y: 272, distance: 212.2
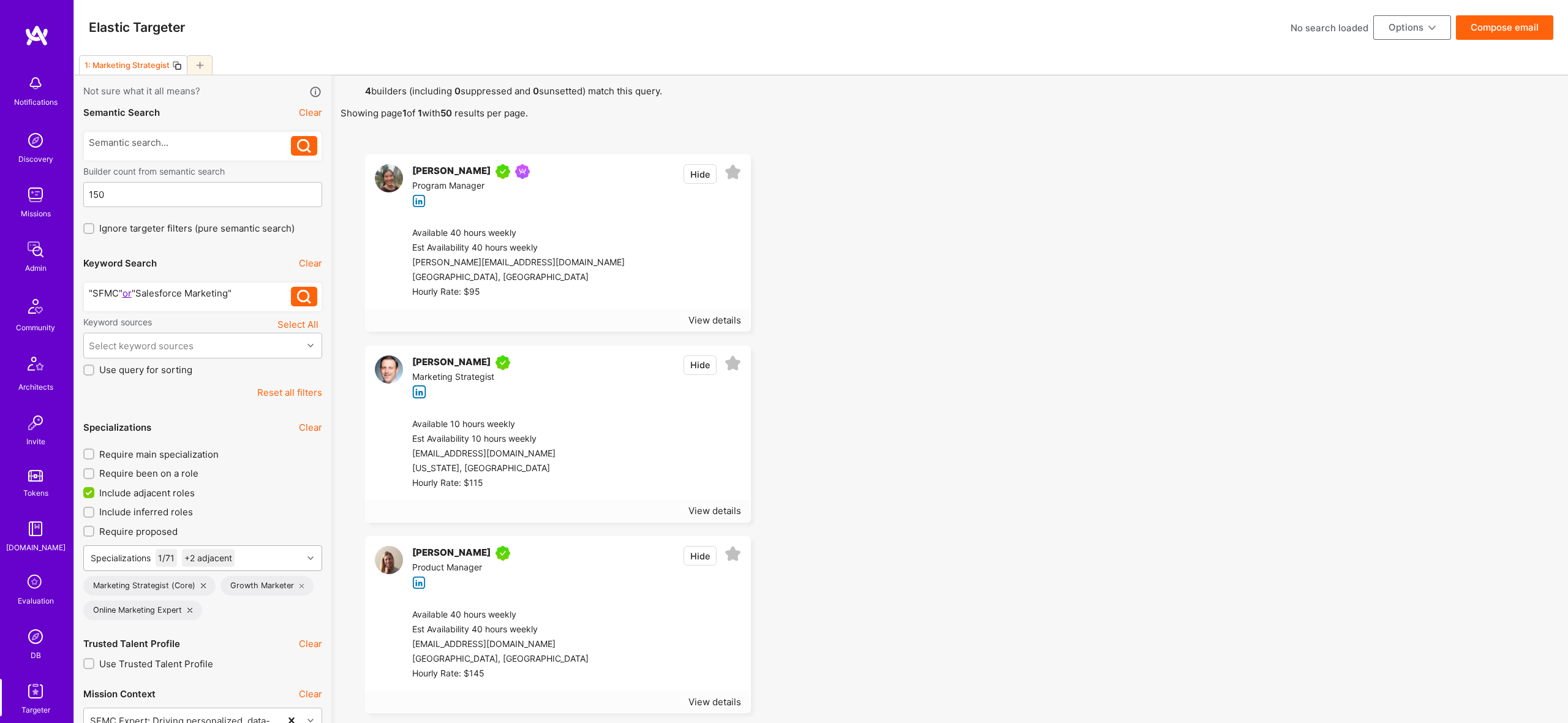
scroll to position [1, 0]
click at [174, 64] on icon at bounding box center [177, 64] width 10 height 10
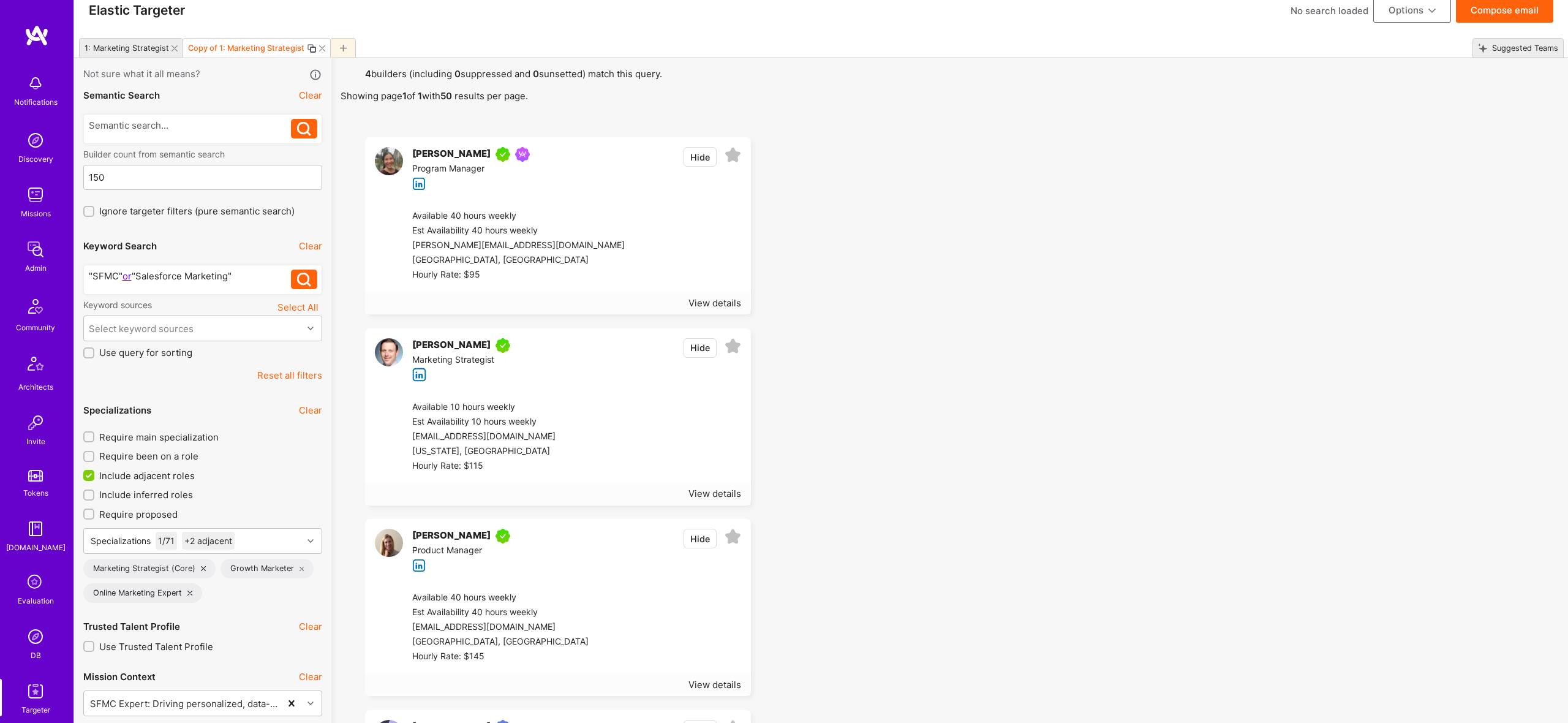
scroll to position [14, 0]
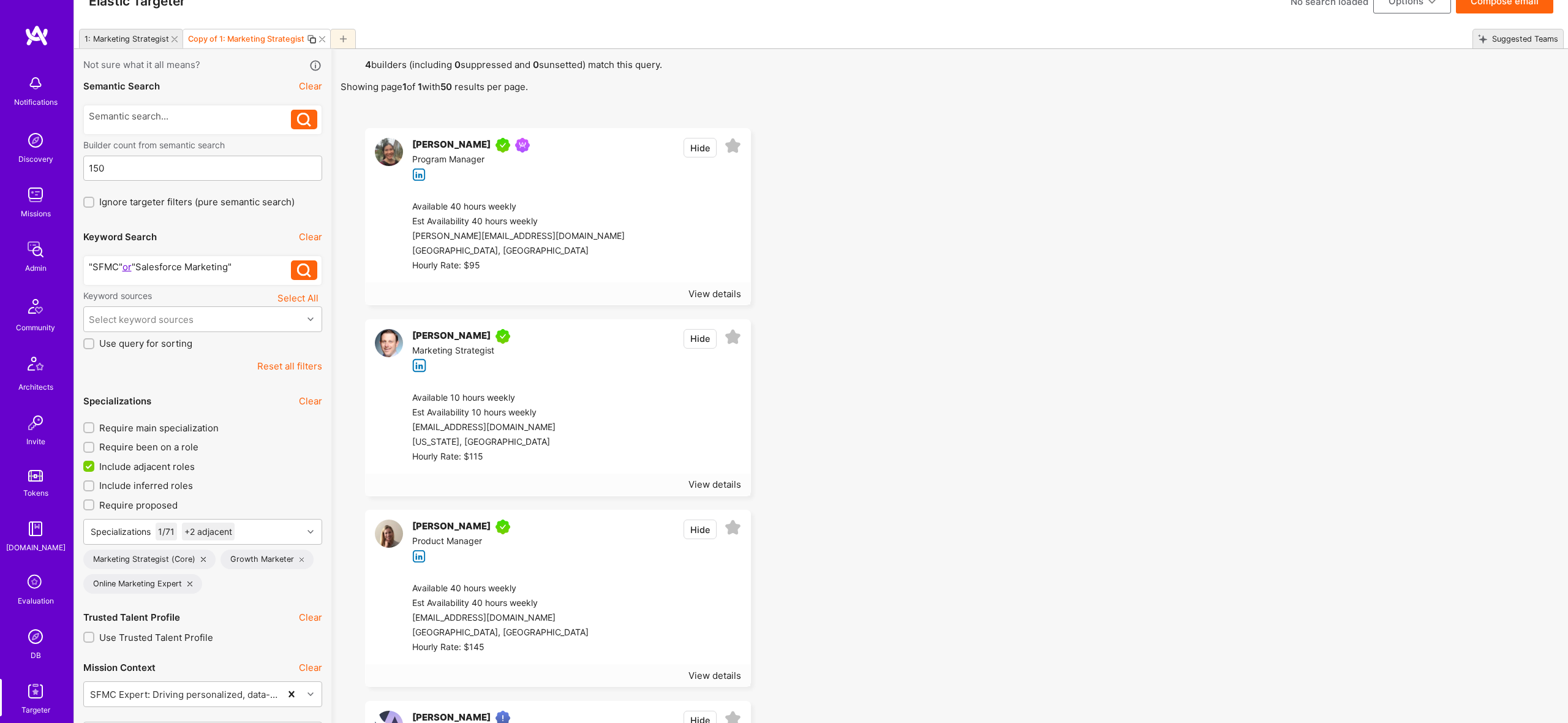
click at [319, 39] on icon at bounding box center [322, 39] width 6 height 6
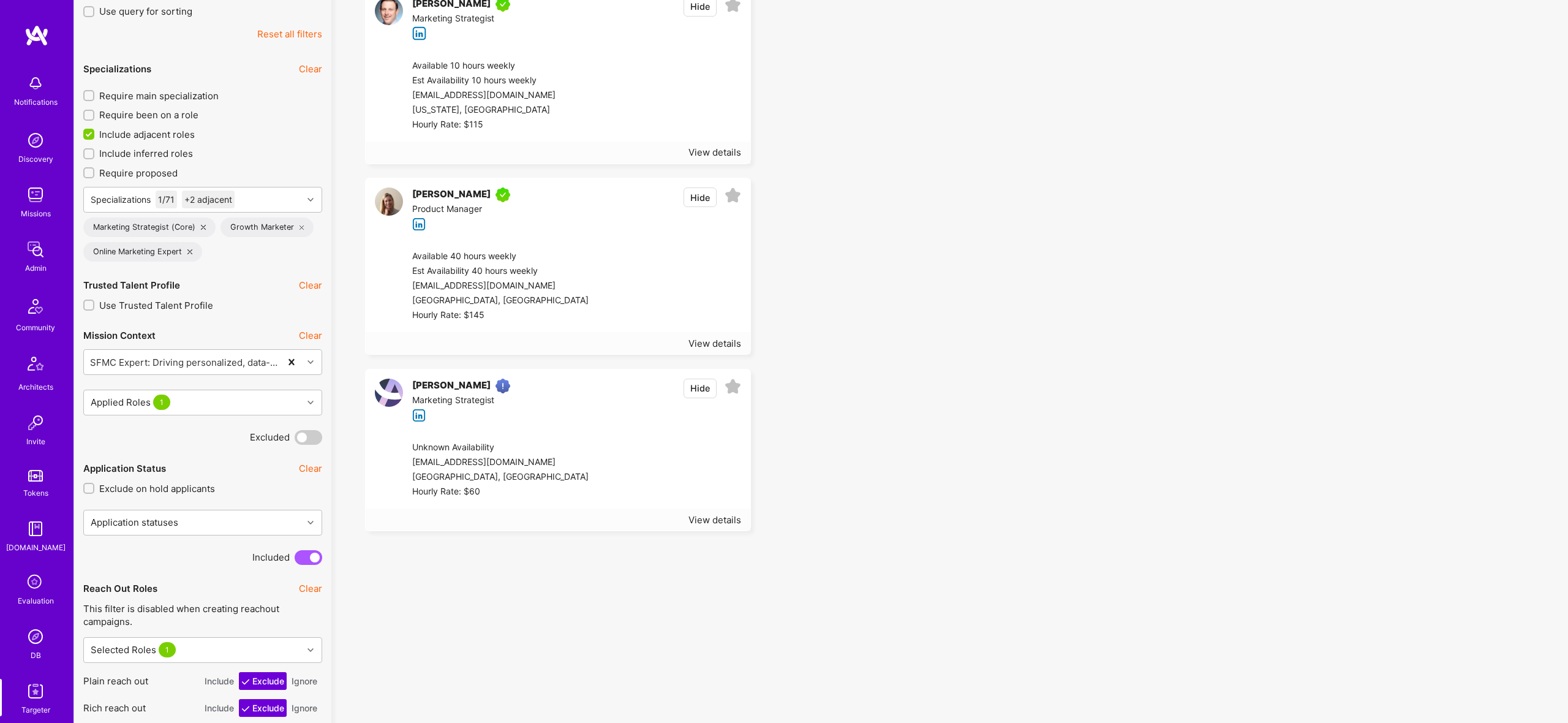
scroll to position [0, 0]
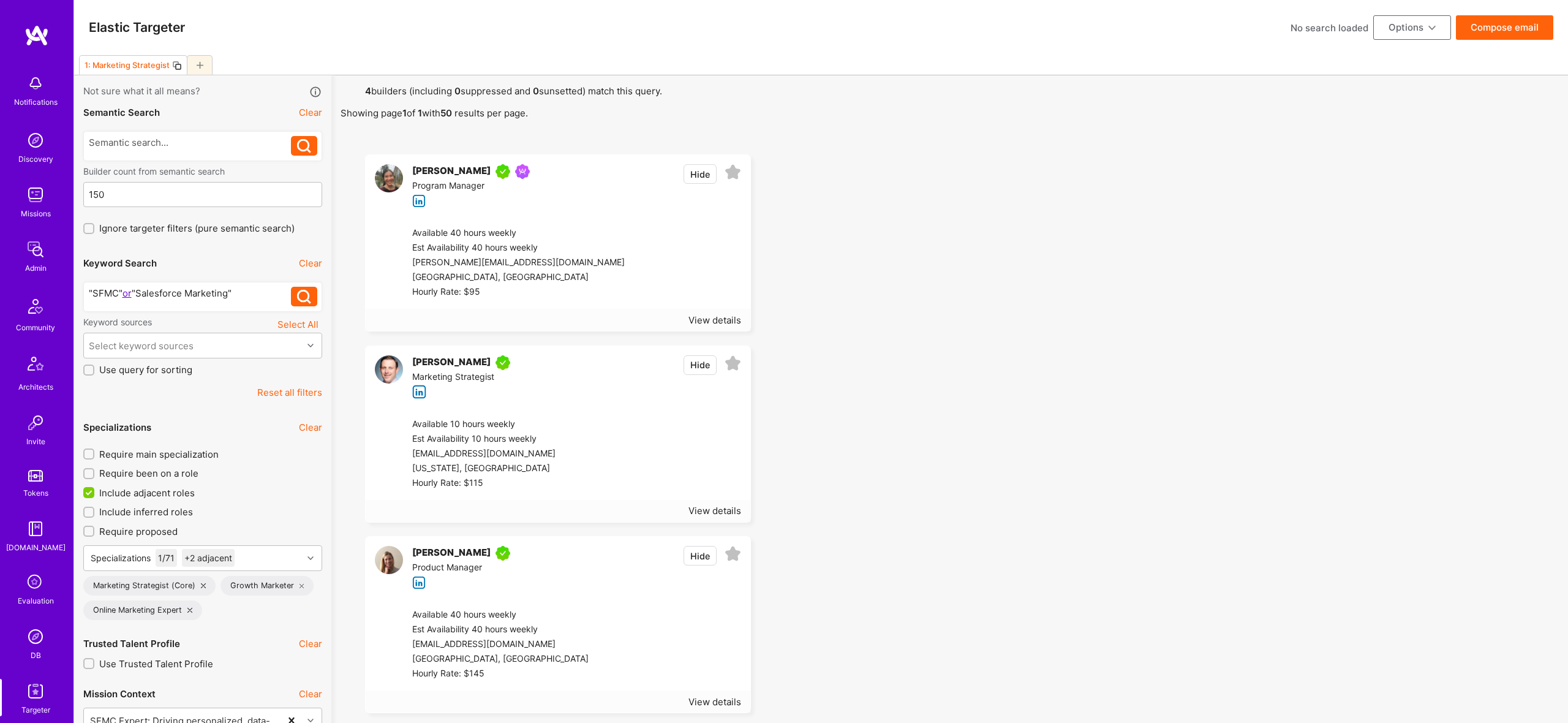
click at [1498, 26] on button "Compose email" at bounding box center [1504, 27] width 97 height 25
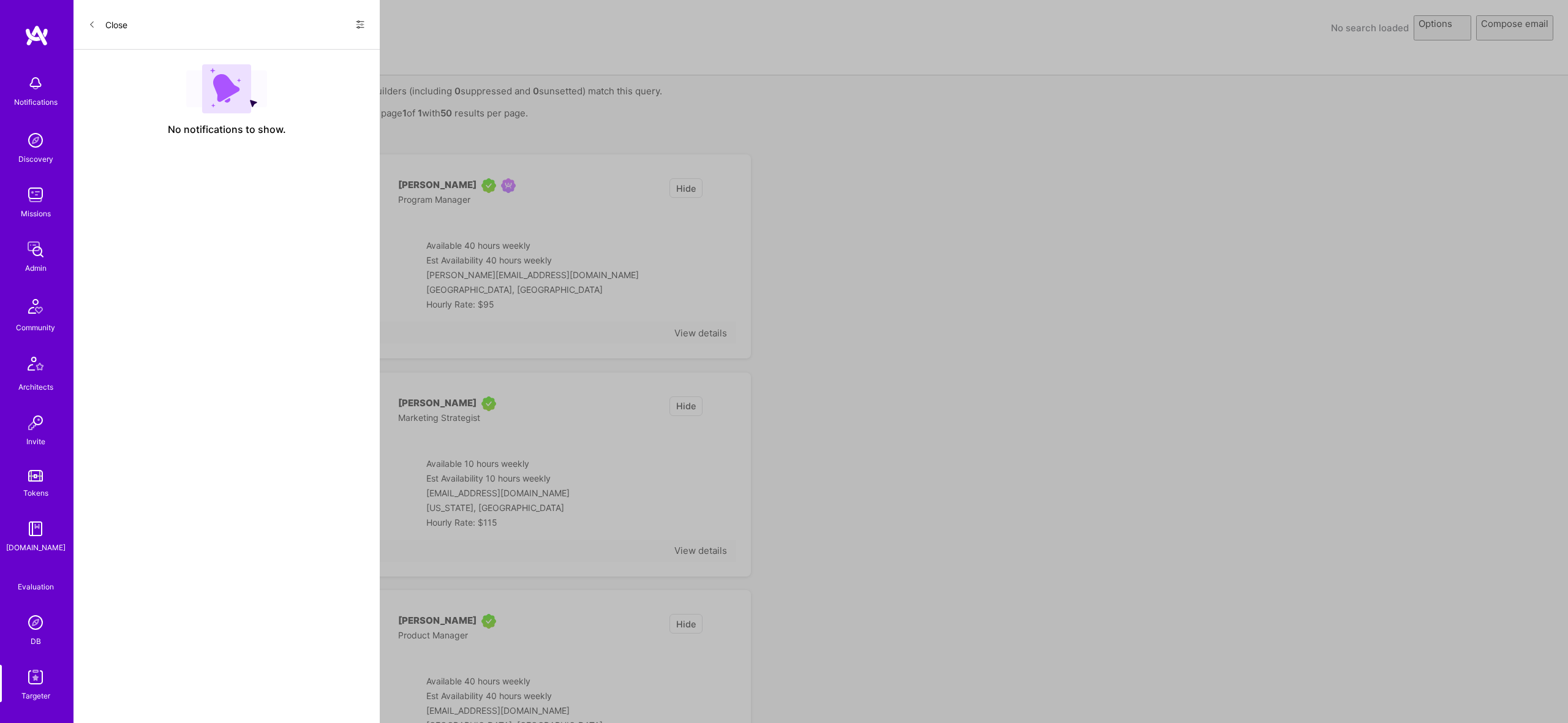
select select "rich-reachout"
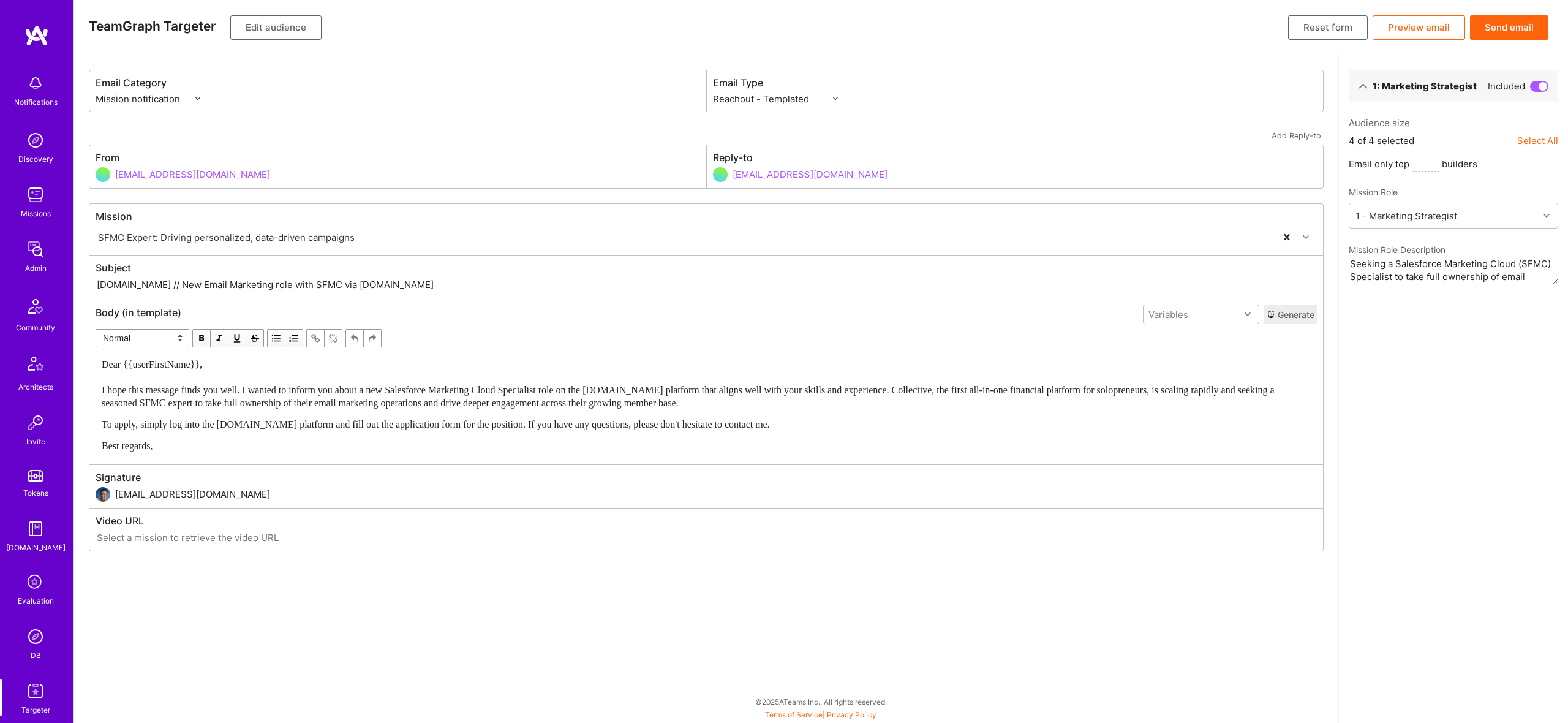
click at [1510, 34] on button "Send email" at bounding box center [1509, 27] width 79 height 25
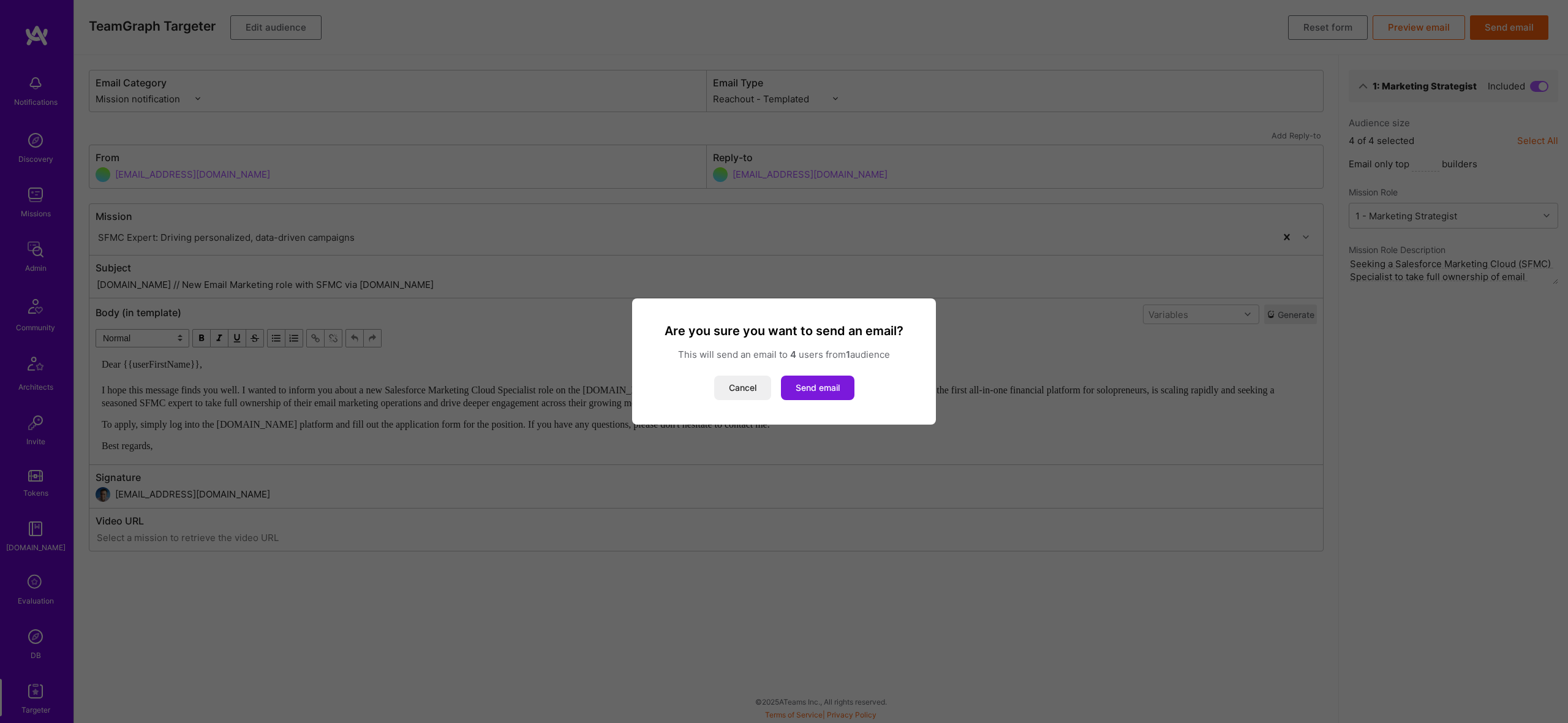
click at [825, 398] on button "Send email" at bounding box center [818, 388] width 73 height 25
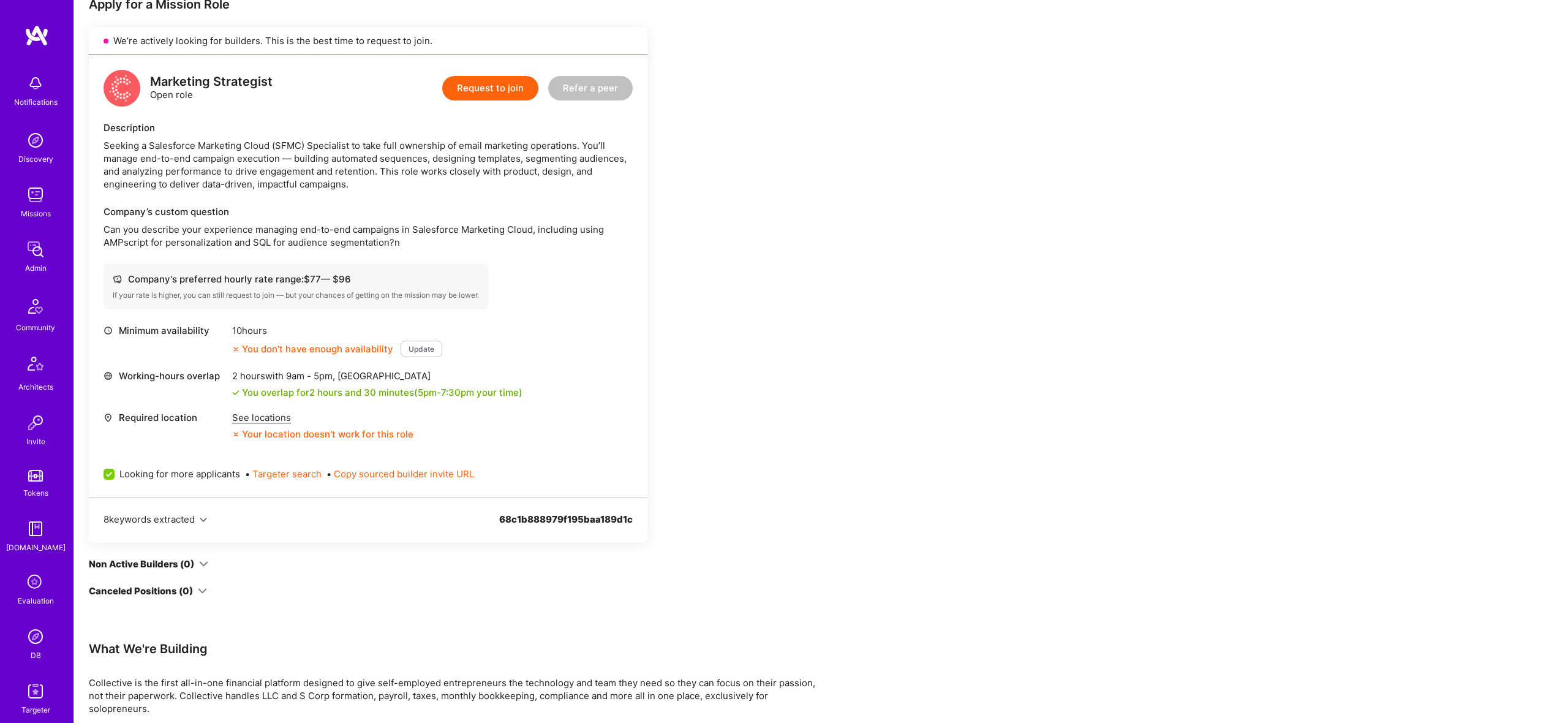
click at [270, 151] on div "Seeking a Salesforce Marketing Cloud (SFMC) Specialist to take full ownership o…" at bounding box center [367, 165] width 529 height 52
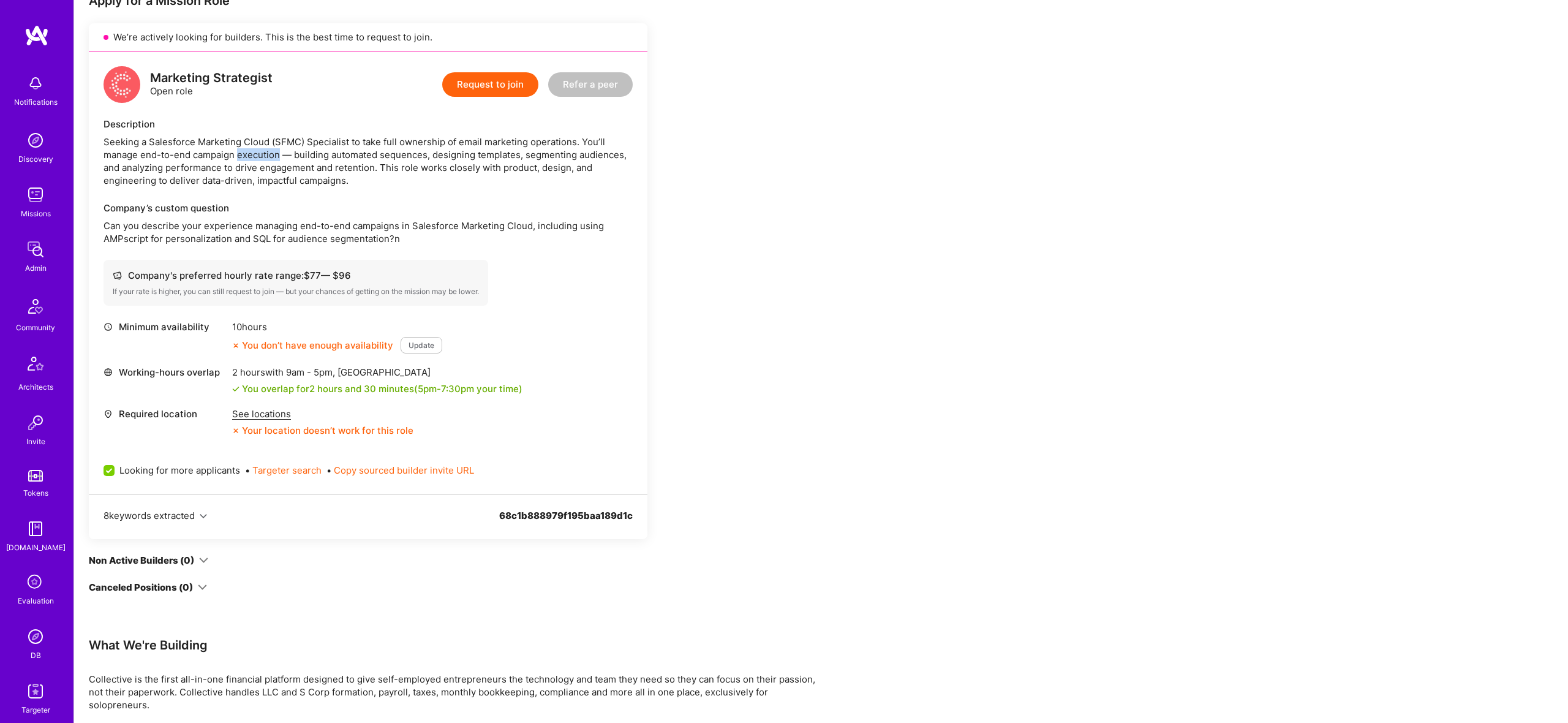
click at [270, 151] on div "Seeking a Salesforce Marketing Cloud (SFMC) Specialist to take full ownership o…" at bounding box center [367, 161] width 529 height 52
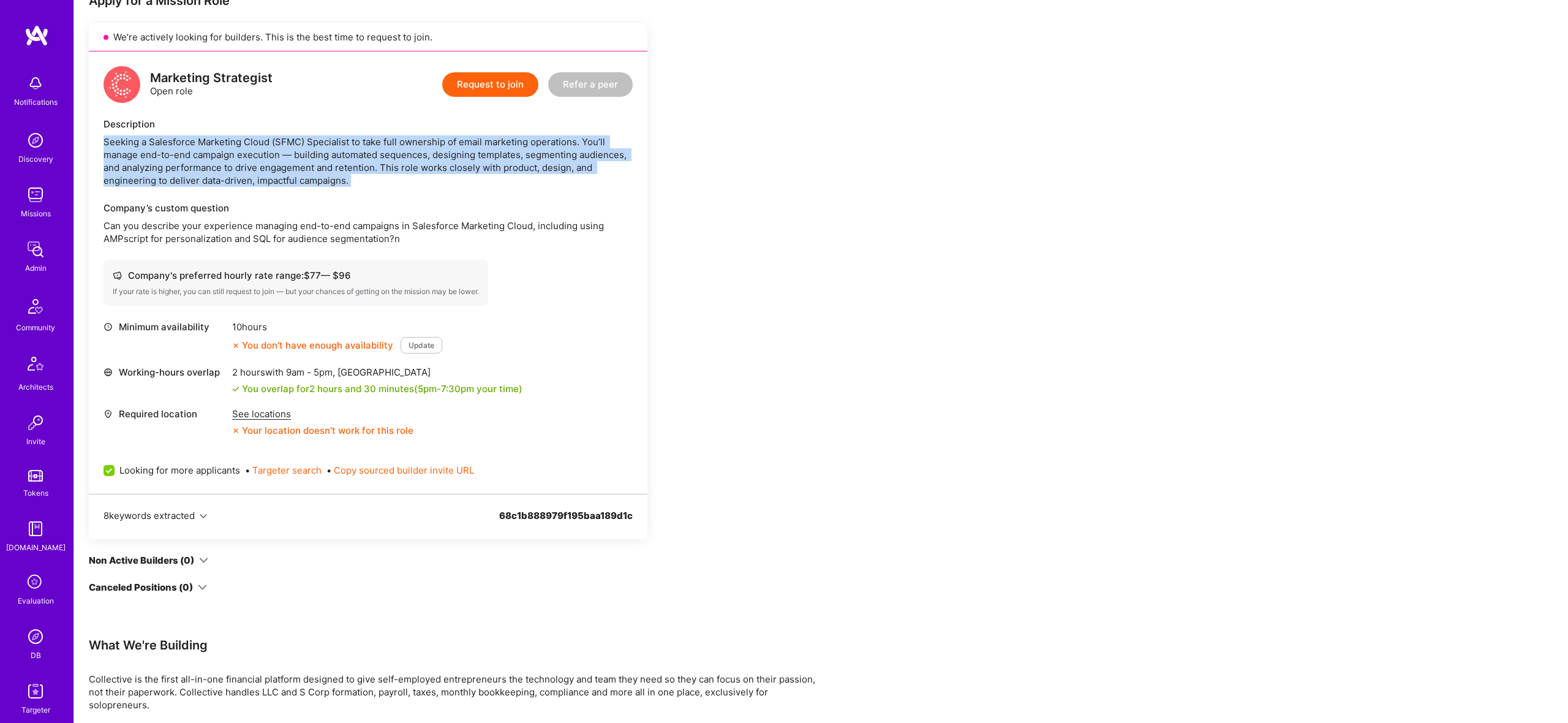
click at [270, 151] on div "Seeking a Salesforce Marketing Cloud (SFMC) Specialist to take full ownership o…" at bounding box center [367, 161] width 529 height 52
